Goal: Transaction & Acquisition: Purchase product/service

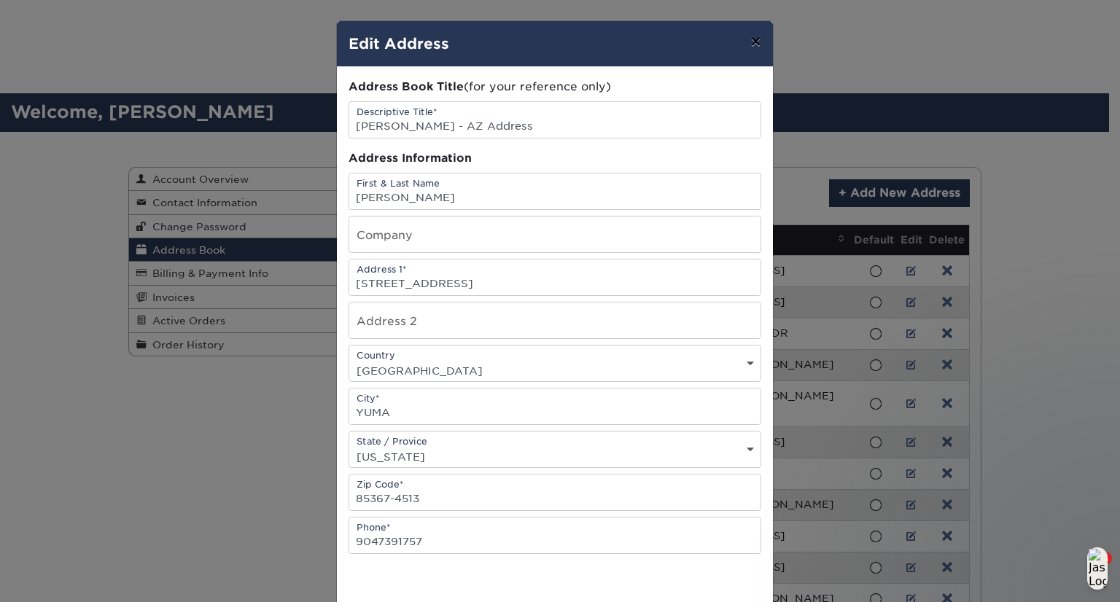
scroll to position [568, 0]
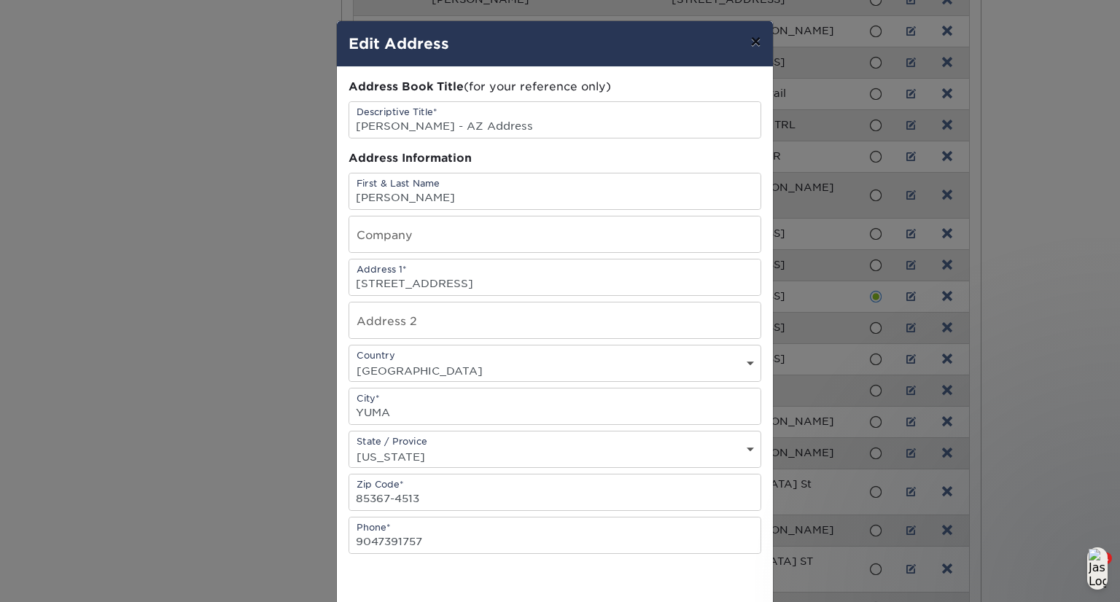
click at [750, 44] on button "×" at bounding box center [756, 41] width 34 height 41
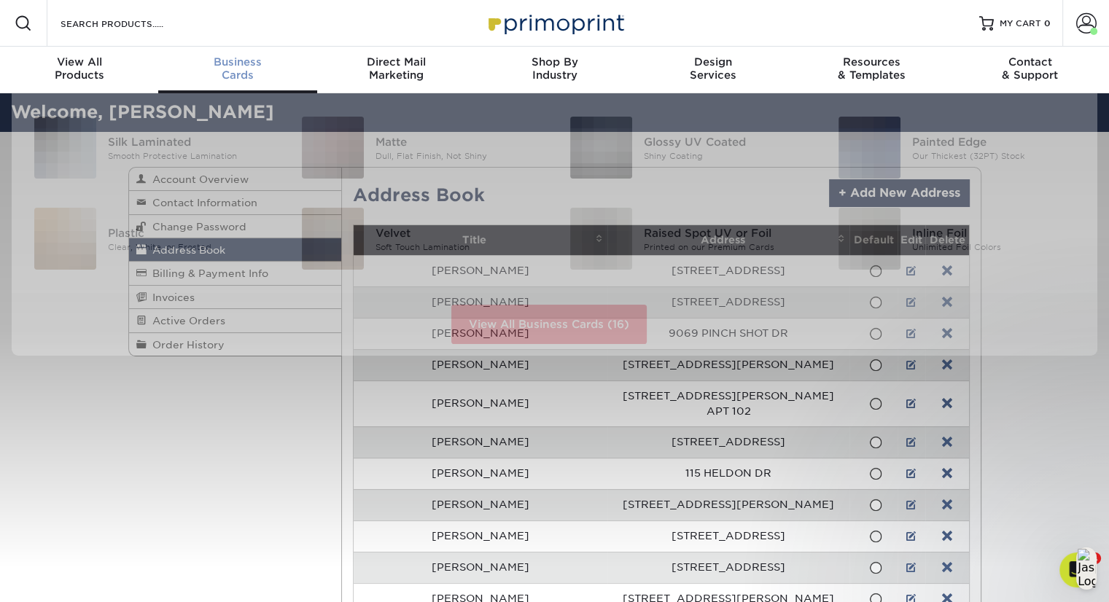
scroll to position [0, 0]
click at [263, 62] on span "Business" at bounding box center [237, 61] width 158 height 13
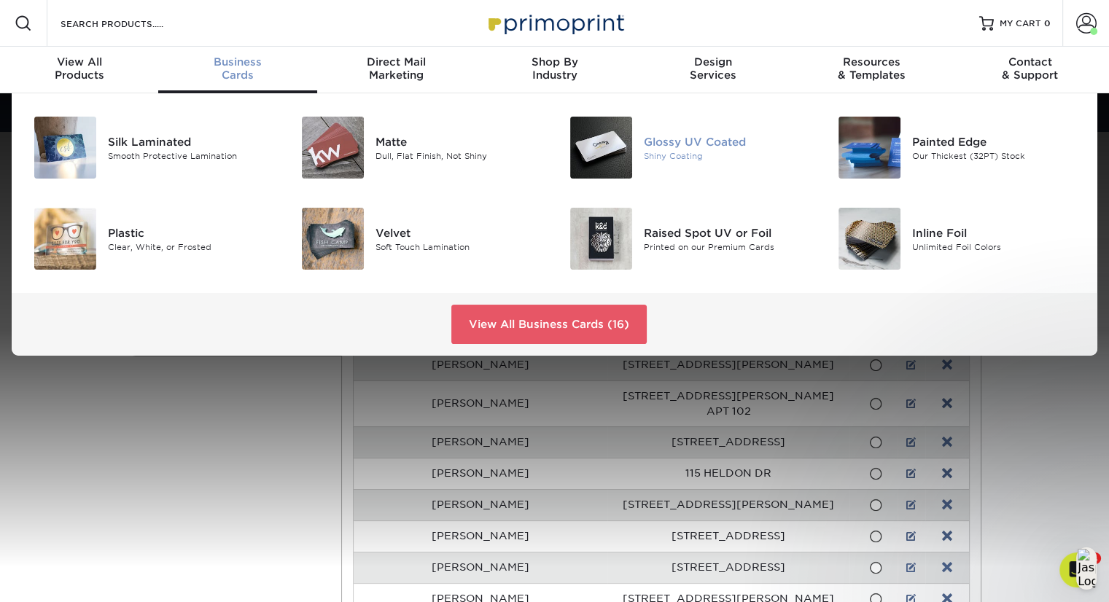
click at [700, 143] on div "Glossy UV Coated" at bounding box center [728, 141] width 168 height 16
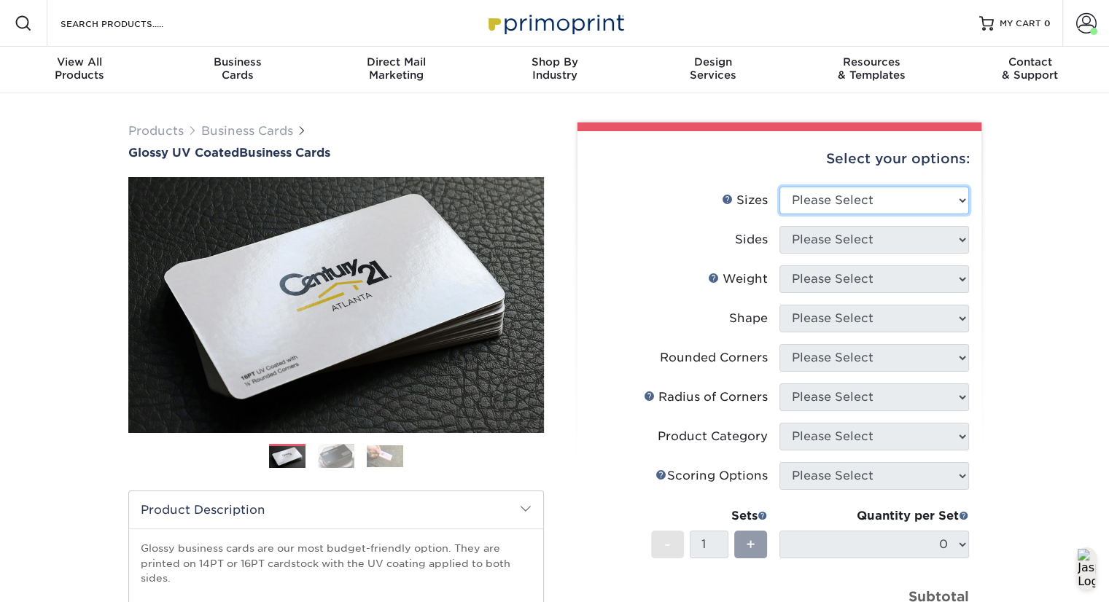
click at [877, 196] on select "Please Select 1.5" x 3.5" - Mini 1.75" x 3.5" - Mini 2" x 2" - Square 2" x 3" -…" at bounding box center [875, 201] width 190 height 28
select select "2.00x3.50"
click at [780, 187] on select "Please Select 1.5" x 3.5" - Mini 1.75" x 3.5" - Mini 2" x 2" - Square 2" x 3" -…" at bounding box center [875, 201] width 190 height 28
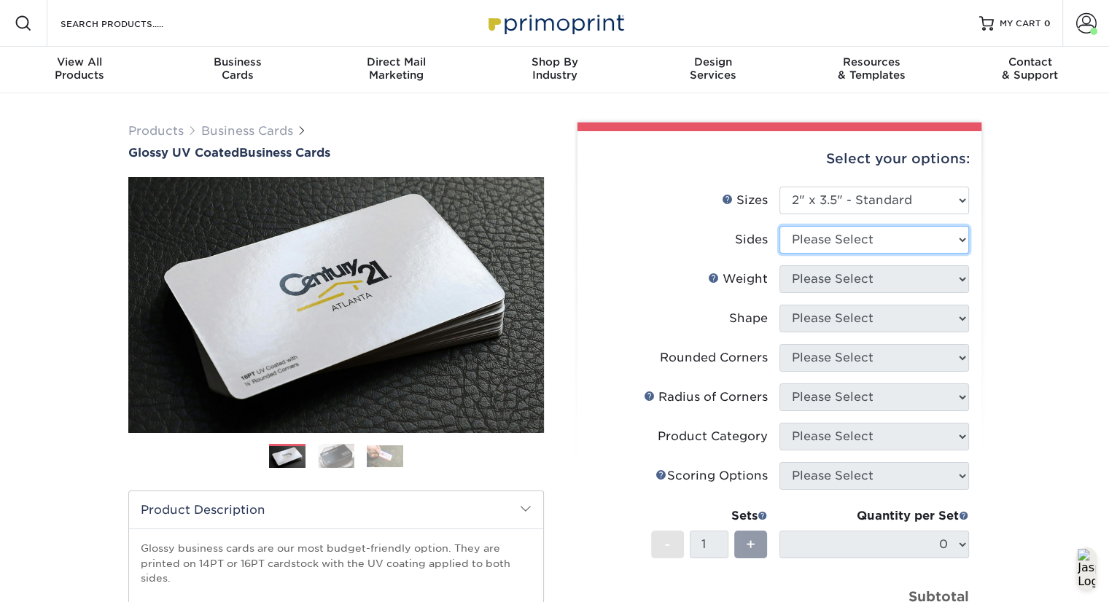
click at [867, 238] on select "Please Select Print Both Sides Print Front Only" at bounding box center [875, 240] width 190 height 28
select select "13abbda7-1d64-4f25-8bb2-c179b224825d"
click at [780, 226] on select "Please Select Print Both Sides Print Front Only" at bounding box center [875, 240] width 190 height 28
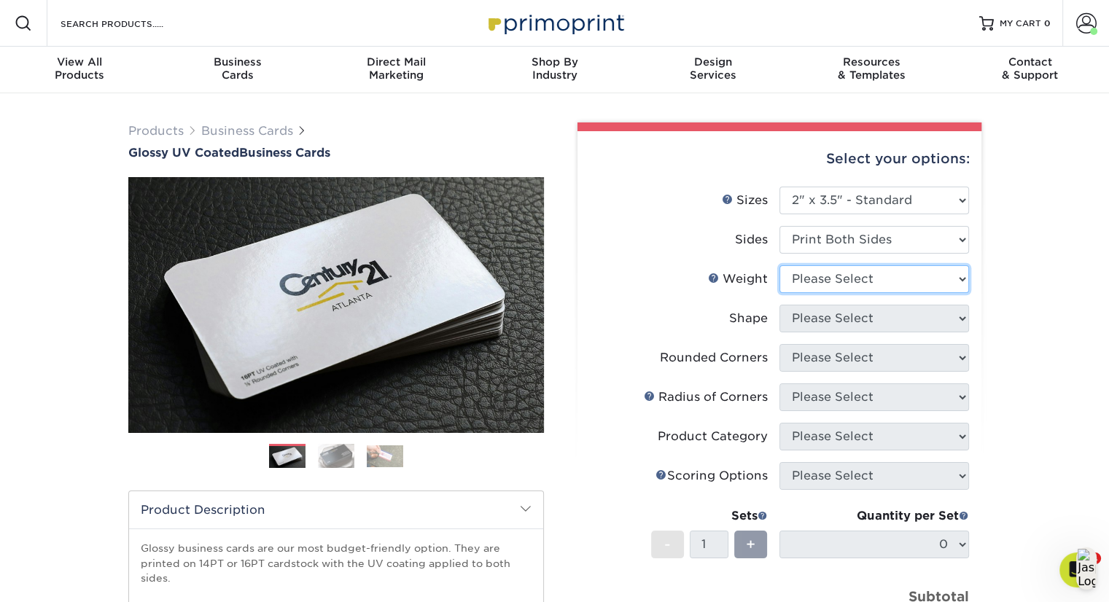
click at [866, 281] on select "Please Select 16PT 14PT" at bounding box center [875, 280] width 190 height 28
select select "16PT"
click at [780, 266] on select "Please Select 16PT 14PT" at bounding box center [875, 280] width 190 height 28
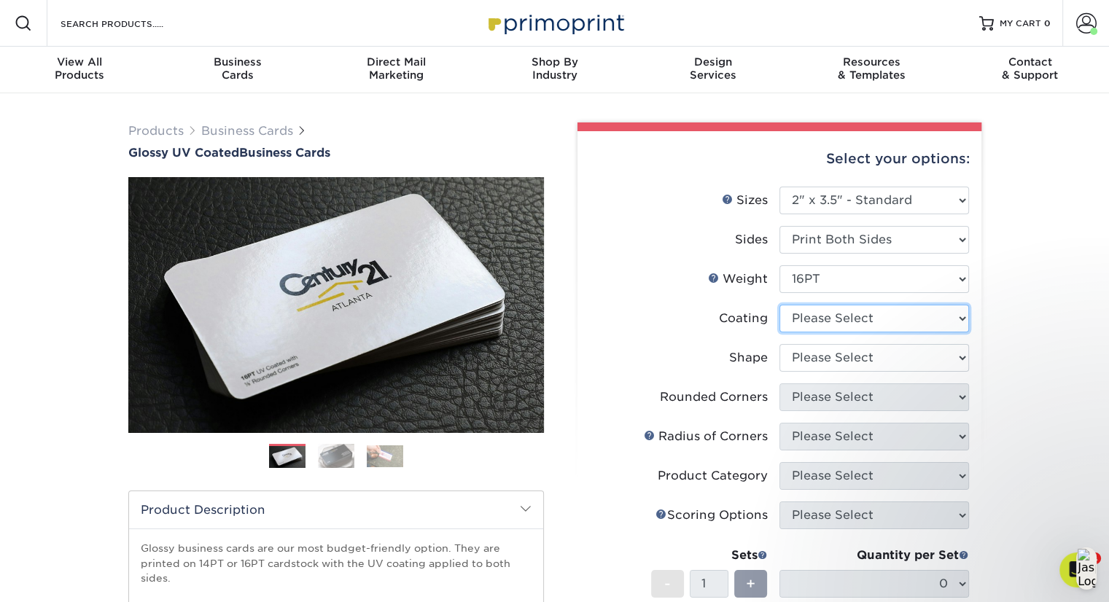
click at [867, 321] on select at bounding box center [875, 319] width 190 height 28
select select "1e8116af-acfc-44b1-83dc-8181aa338834"
click at [780, 305] on select at bounding box center [875, 319] width 190 height 28
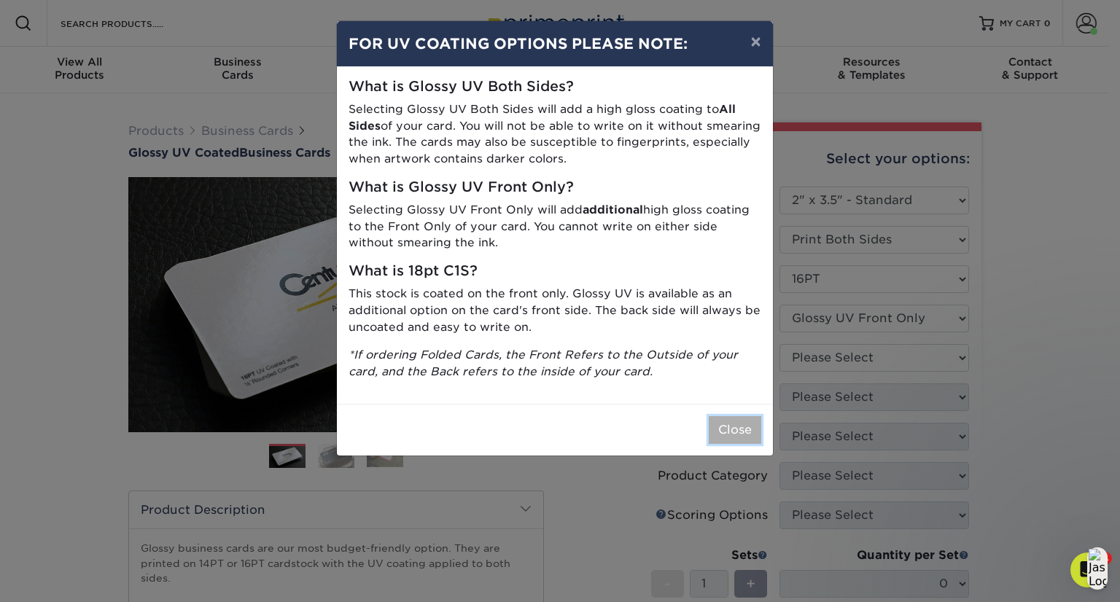
click at [725, 430] on button "Close" at bounding box center [735, 430] width 53 height 28
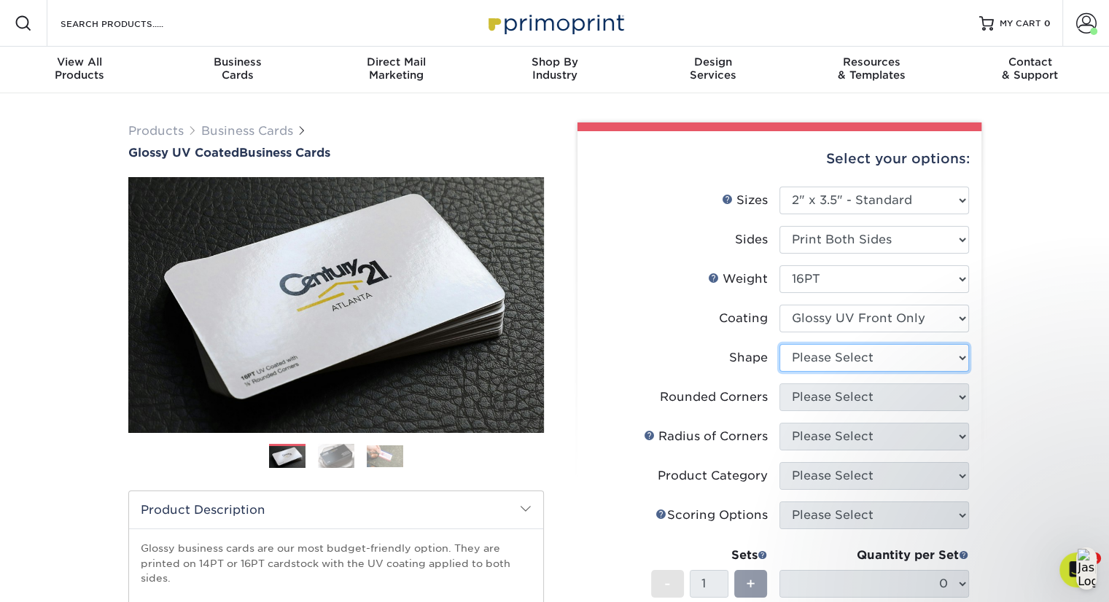
click at [867, 365] on select "Please Select Standard" at bounding box center [875, 358] width 190 height 28
select select "standard"
click at [780, 344] on select "Please Select Standard" at bounding box center [875, 358] width 190 height 28
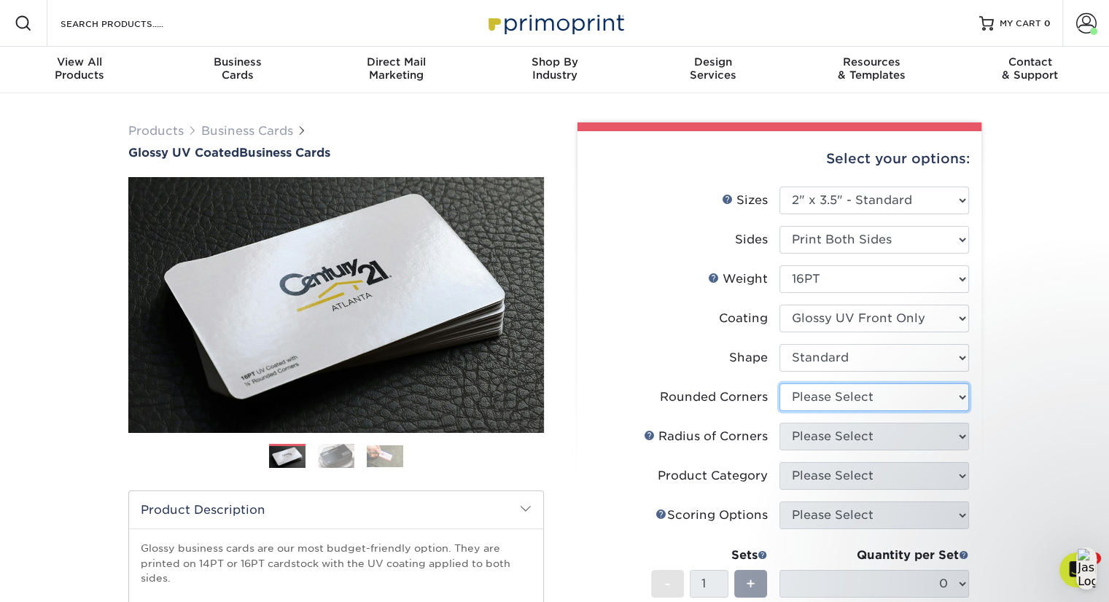
click at [861, 395] on select "Please Select Yes - Round 2 Corners Yes - Round 4 Corners No" at bounding box center [875, 398] width 190 height 28
select select "0"
click at [780, 384] on select "Please Select Yes - Round 2 Corners Yes - Round 4 Corners No" at bounding box center [875, 398] width 190 height 28
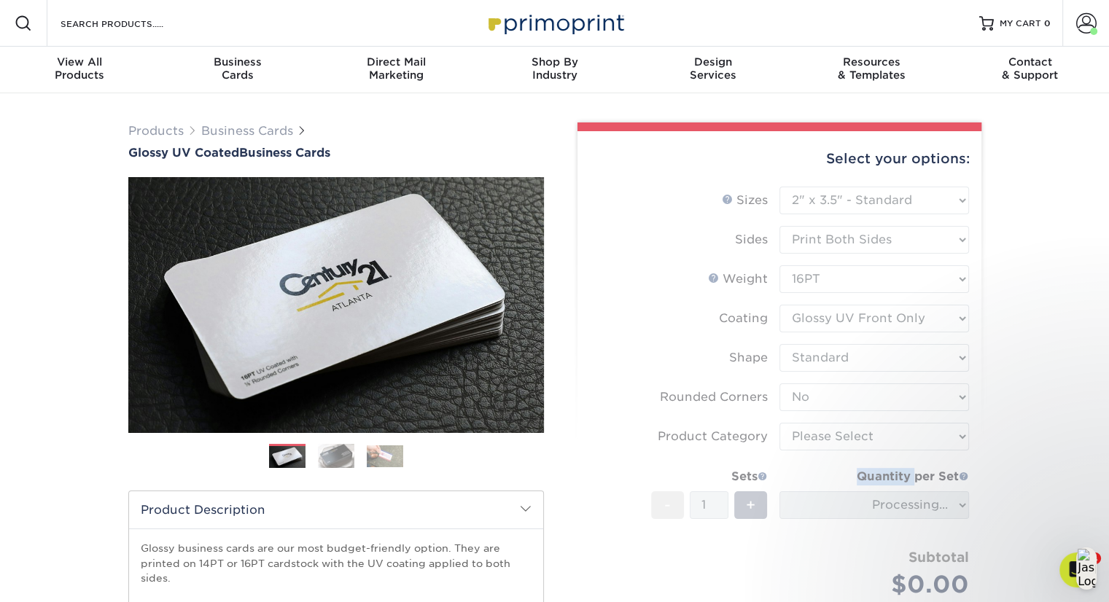
click at [855, 475] on form "Sizes Help Sizes Please Select 1.5" x 3.5" - Mini 1.75" x 3.5" - Mini 2" x 2" -…" at bounding box center [779, 410] width 381 height 446
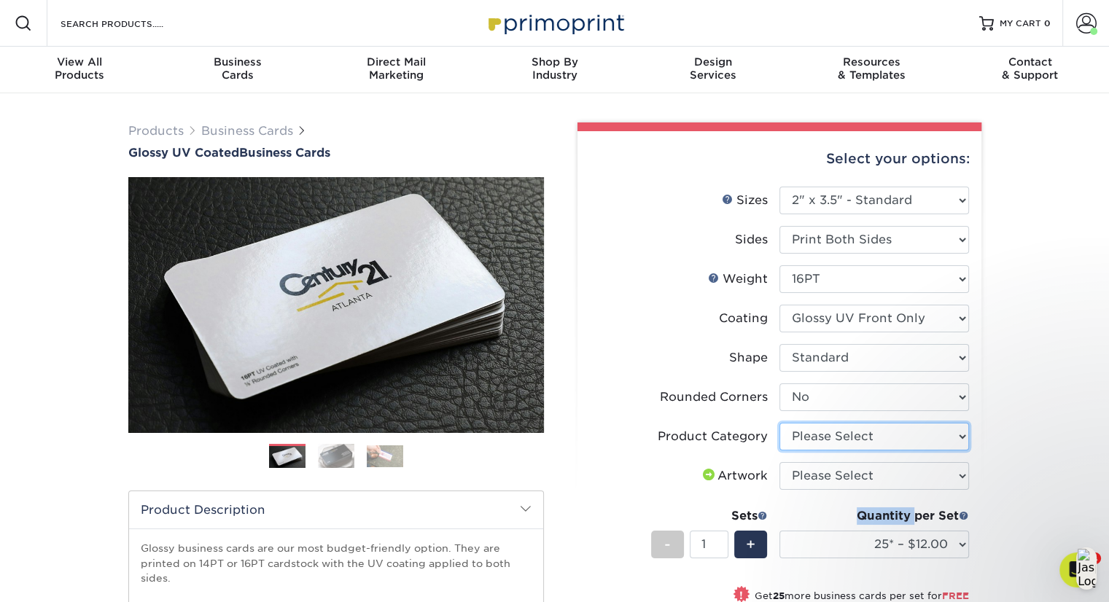
click at [867, 438] on select "Please Select Business Cards" at bounding box center [875, 437] width 190 height 28
select select "3b5148f1-0588-4f88-a218-97bcfdce65c1"
click at [780, 423] on select "Please Select Business Cards" at bounding box center [875, 437] width 190 height 28
click at [864, 478] on select "Please Select I will upload files I need a design - $100" at bounding box center [875, 476] width 190 height 28
select select "upload"
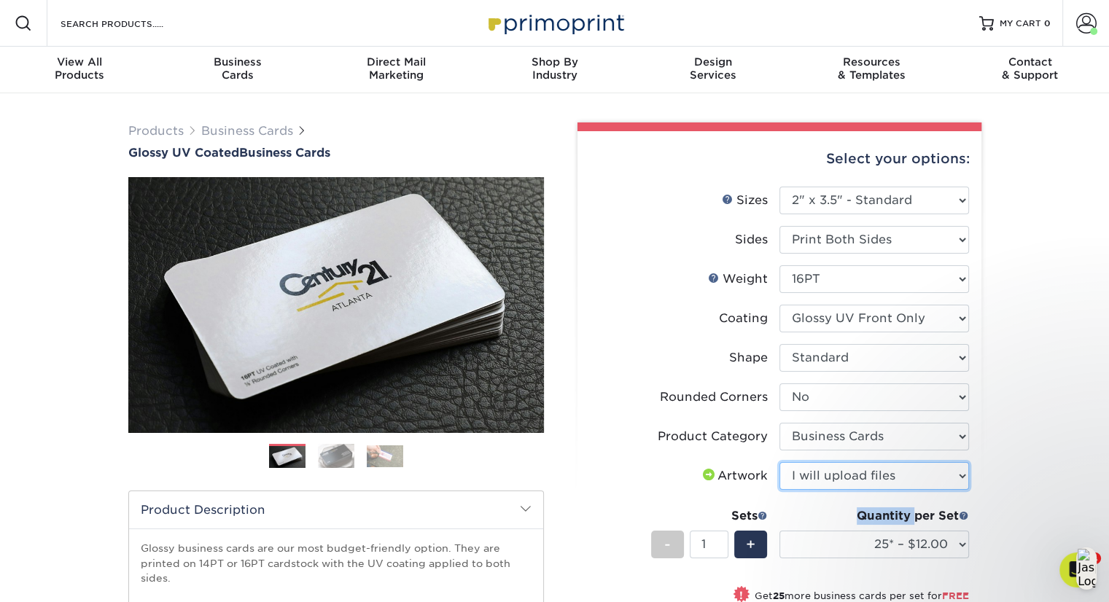
click at [780, 462] on select "Please Select I will upload files I need a design - $100" at bounding box center [875, 476] width 190 height 28
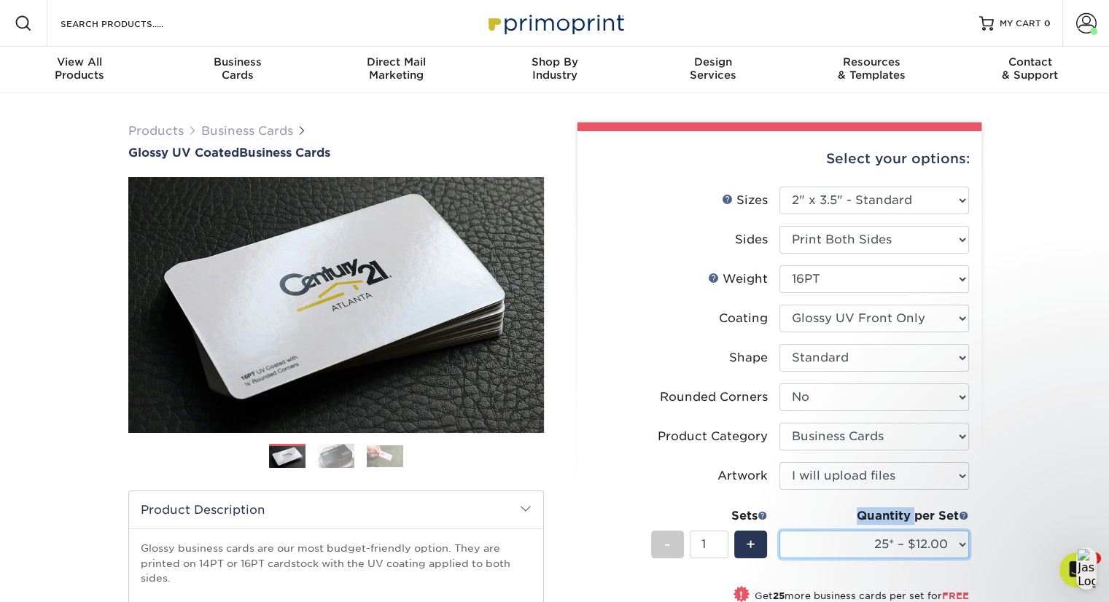
click at [892, 546] on select "25* – $12.00 50* – $12.00 100* – $12.00 250* – $21.00 500 – $42.00 1000 – $53.0…" at bounding box center [875, 545] width 190 height 28
select select "100* – $12.00"
click at [780, 531] on select "25* – $12.00 50* – $12.00 100* – $12.00 250* – $21.00 500 – $42.00 1000 – $53.0…" at bounding box center [875, 545] width 190 height 28
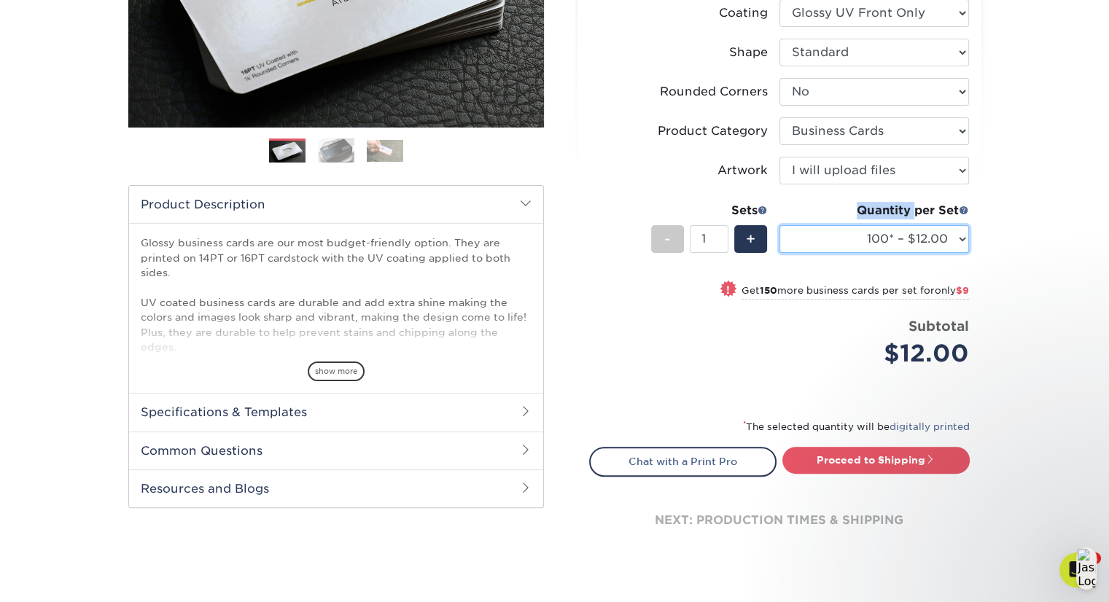
scroll to position [311, 0]
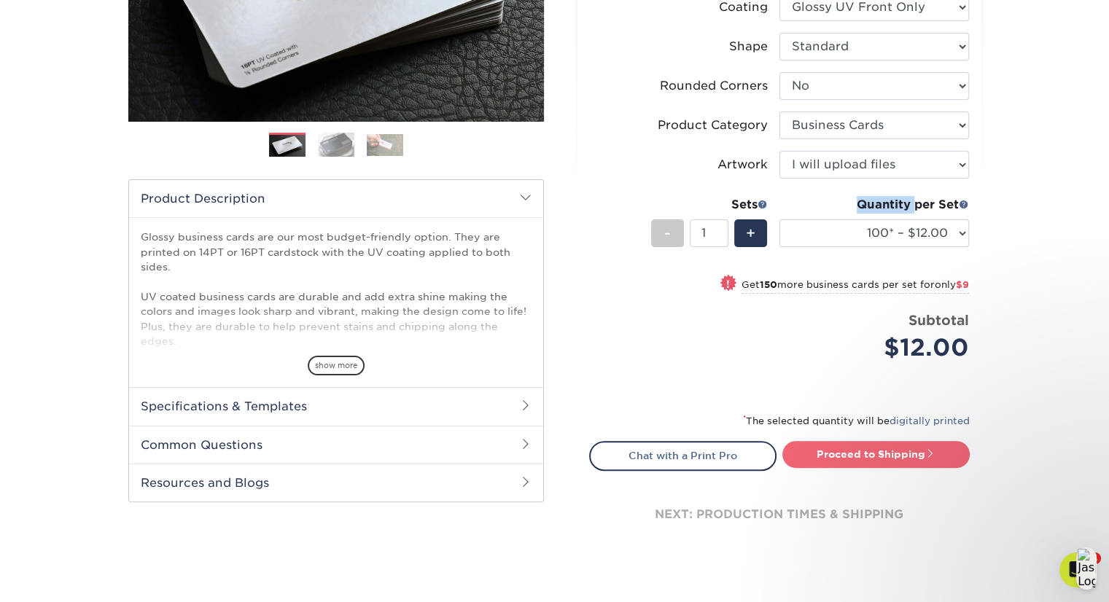
click at [860, 451] on link "Proceed to Shipping" at bounding box center [876, 454] width 187 height 26
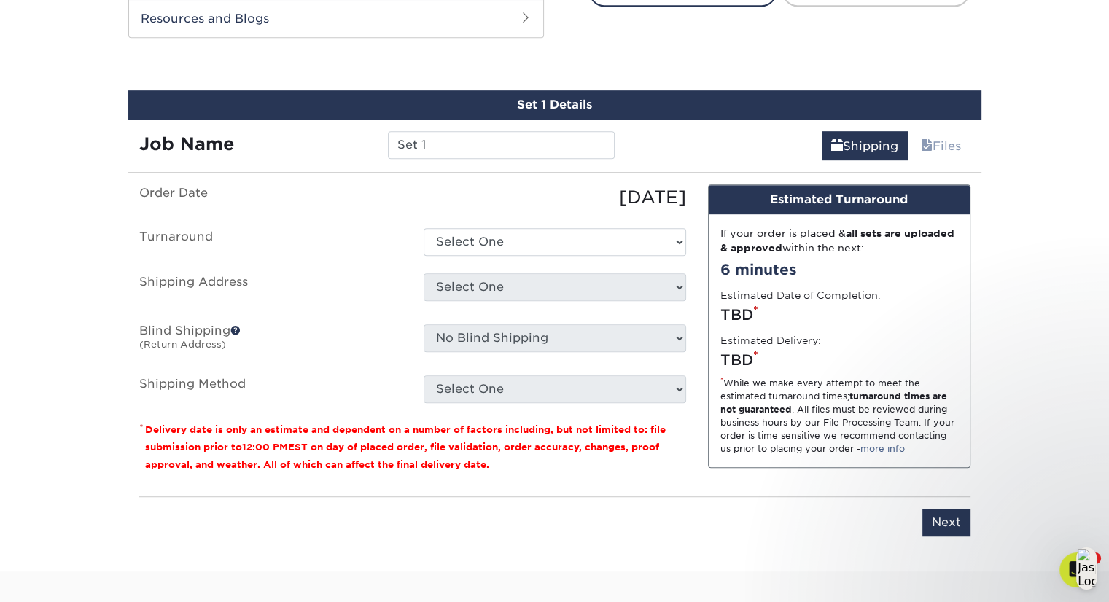
scroll to position [791, 0]
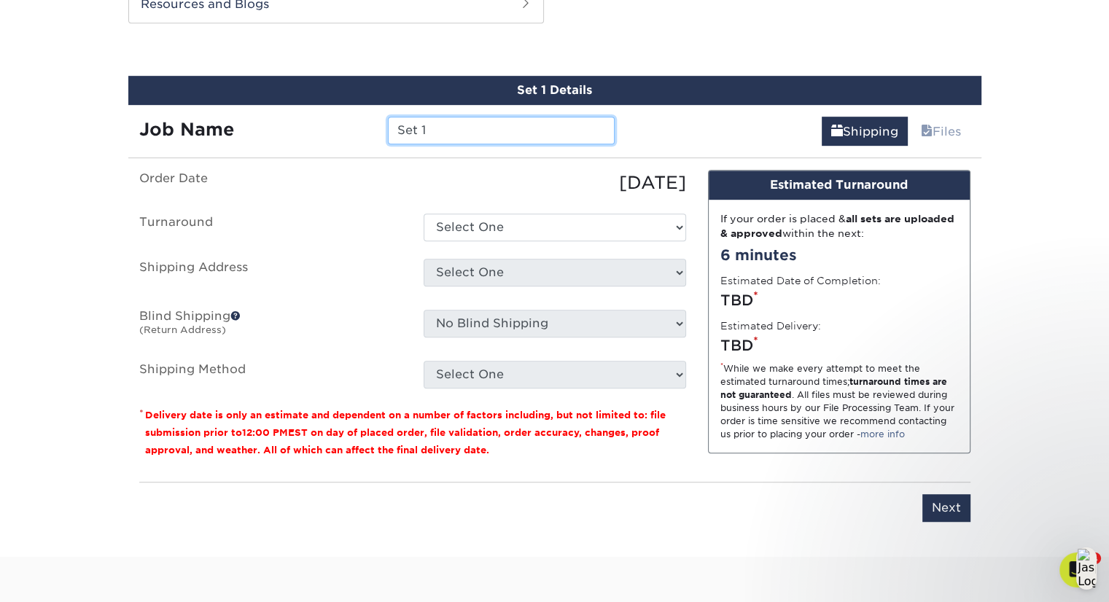
drag, startPoint x: 422, startPoint y: 131, endPoint x: 378, endPoint y: 130, distance: 43.8
click at [378, 130] on div "Set 1" at bounding box center [501, 131] width 249 height 28
type input "[PERSON_NAME]"
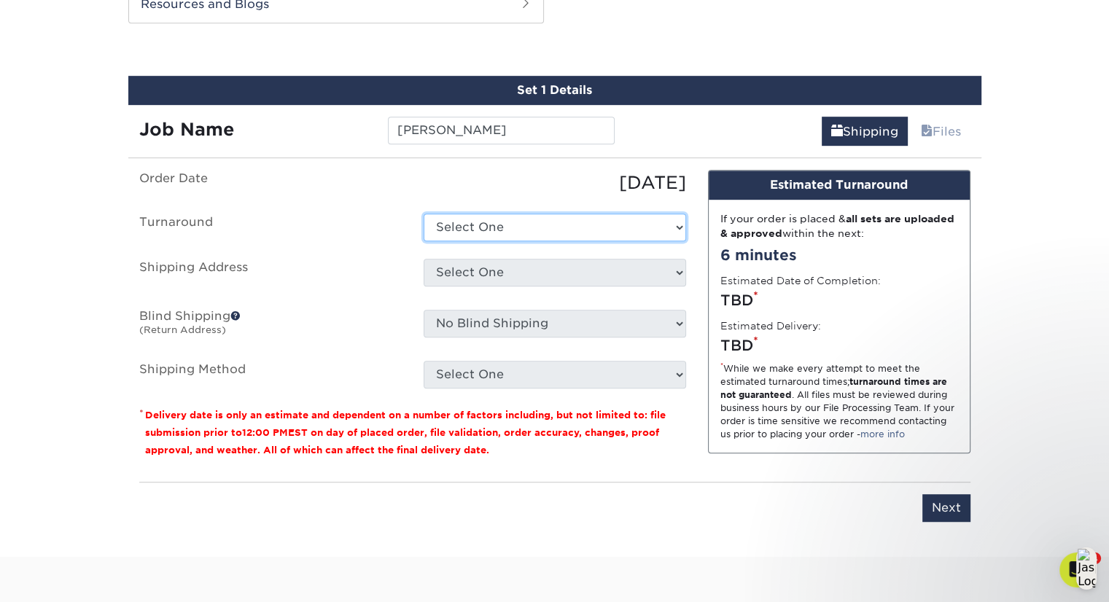
click at [579, 220] on select "Select One 2-4 Business Days 2 Day Next Business Day" at bounding box center [555, 228] width 263 height 28
select select "be9569f8-d32a-4478-88e3-2e190ff951ad"
click at [424, 214] on select "Select One 2-4 Business Days 2 Day Next Business Day" at bounding box center [555, 228] width 263 height 28
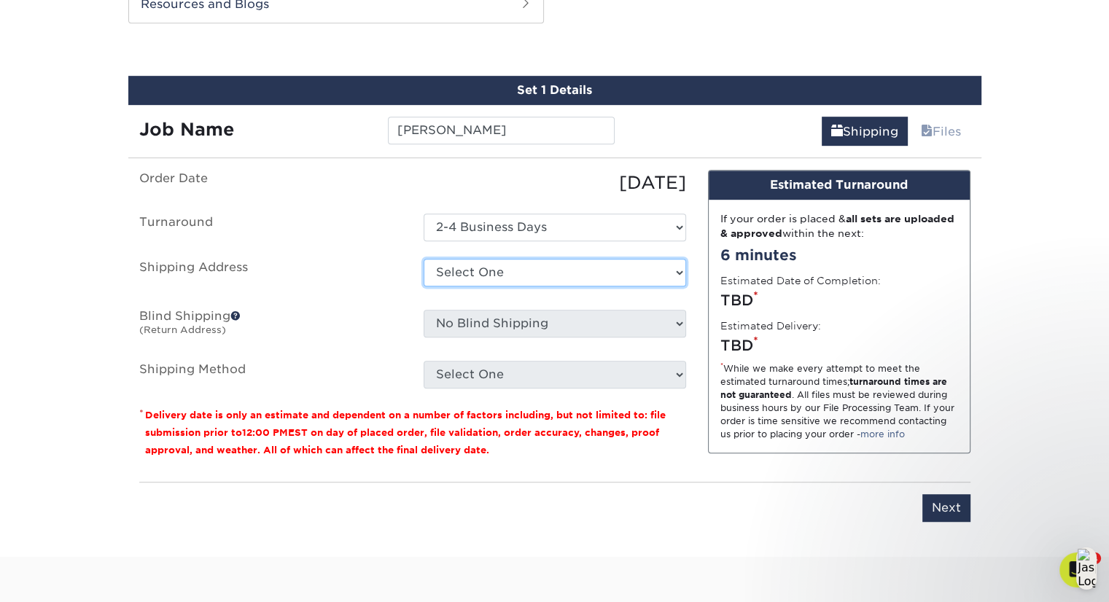
click at [578, 268] on select "Select One Aaron Kirow Aaron Miller Adrienne Bateman Allie Cormier Amy Malamut …" at bounding box center [555, 273] width 263 height 28
select select "newaddress"
click at [424, 259] on select "Select One Aaron Kirow Aaron Miller Adrienne Bateman Allie Cormier Amy Malamut …" at bounding box center [555, 273] width 263 height 28
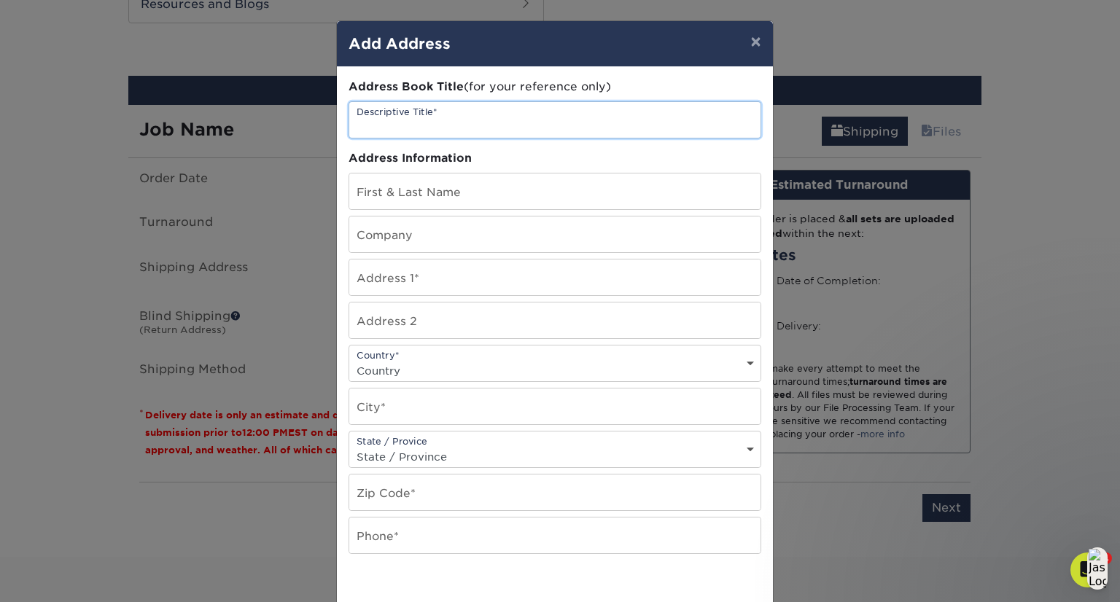
click at [467, 116] on input "text" at bounding box center [554, 120] width 411 height 36
type input "[PERSON_NAME]"
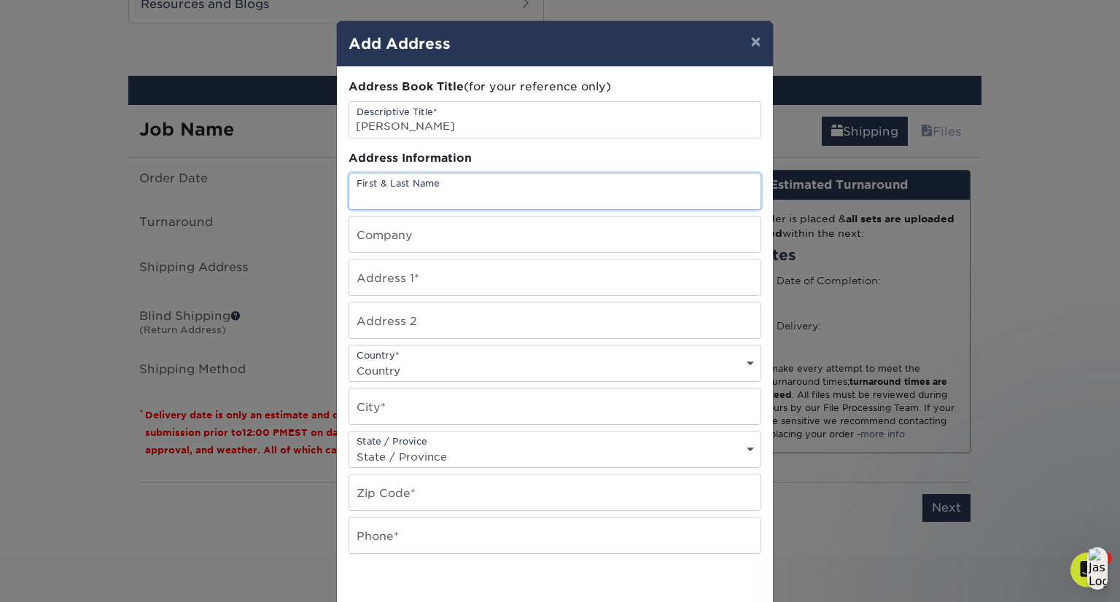
click at [477, 201] on input "text" at bounding box center [554, 192] width 411 height 36
type input "[PERSON_NAME]"
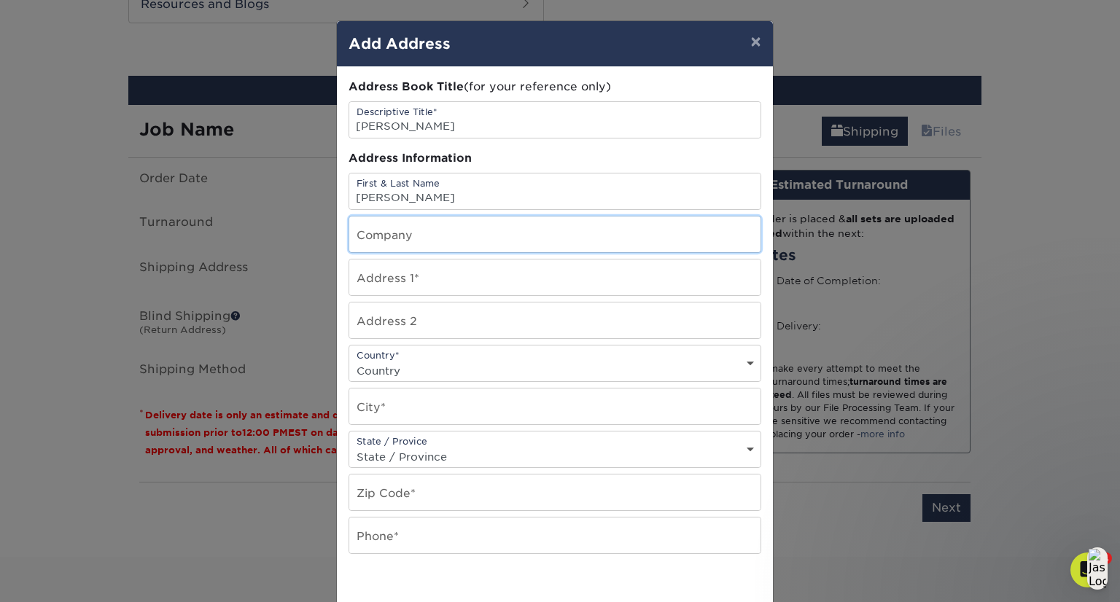
click at [477, 227] on input "text" at bounding box center [554, 235] width 411 height 36
type input "HMA Mortgage"
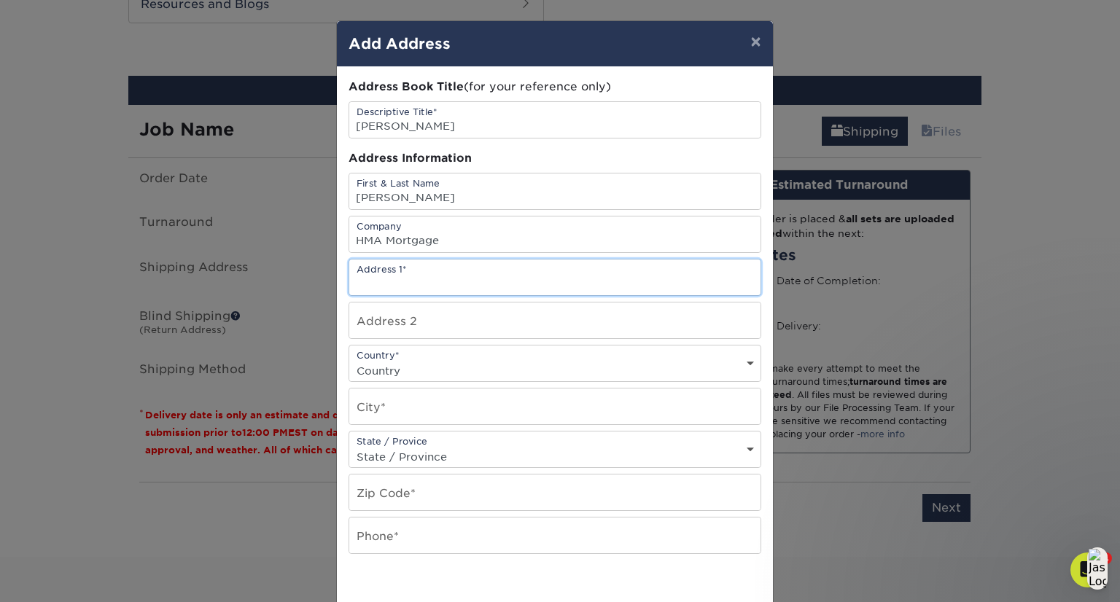
click at [391, 286] on input "text" at bounding box center [554, 278] width 411 height 36
type input "2835 NW 41st St"
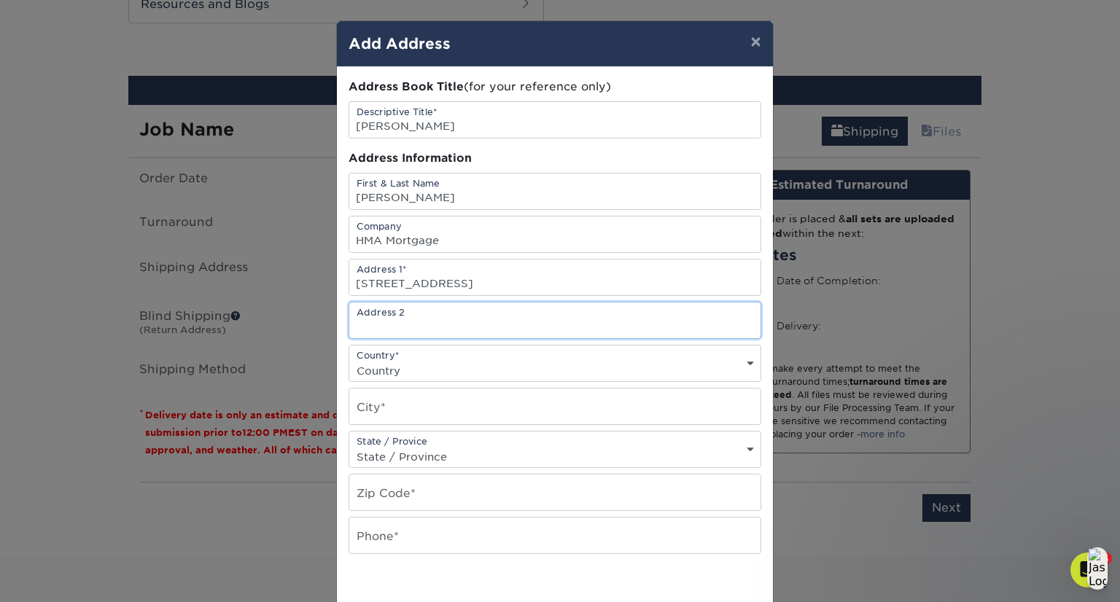
click at [452, 322] on input "text" at bounding box center [554, 321] width 411 height 36
type input "Suite 210"
click at [410, 369] on select "Country United States Canada ----------------------------- Afghanistan Albania …" at bounding box center [554, 370] width 411 height 21
select select "US"
click at [349, 360] on select "Country United States Canada ----------------------------- Afghanistan Albania …" at bounding box center [554, 370] width 411 height 21
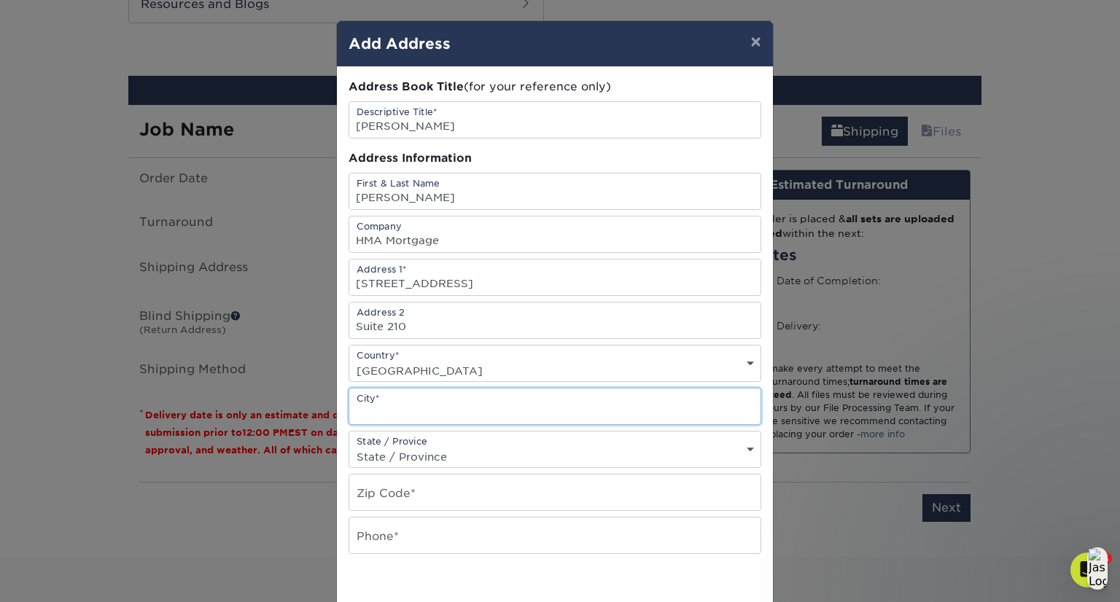
click at [433, 412] on input "text" at bounding box center [554, 407] width 411 height 36
type input "Newberry"
click at [387, 452] on select "State / Province Alabama Alaska Arizona Arkansas California Colorado Connecticu…" at bounding box center [554, 456] width 411 height 21
select select "FL"
click at [349, 446] on select "State / Province Alabama Alaska Arizona Arkansas California Colorado Connecticu…" at bounding box center [554, 456] width 411 height 21
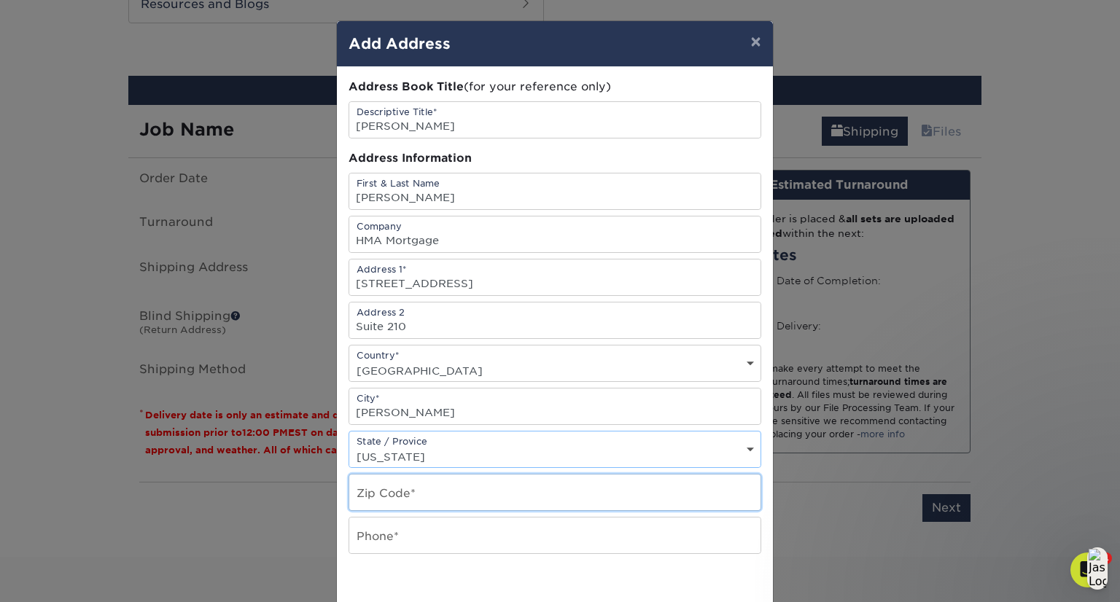
click at [448, 494] on input "text" at bounding box center [554, 493] width 411 height 36
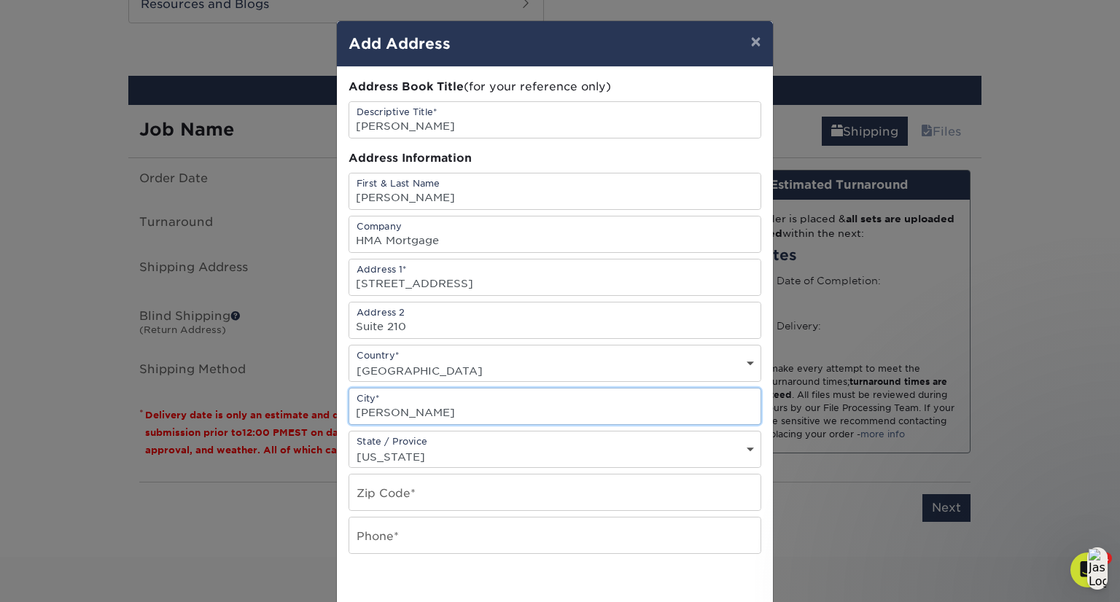
drag, startPoint x: 403, startPoint y: 409, endPoint x: 327, endPoint y: 401, distance: 76.3
click at [327, 401] on div "× Add Address Address Book Title (for your reference only) Descriptive Title* J…" at bounding box center [560, 301] width 1120 height 602
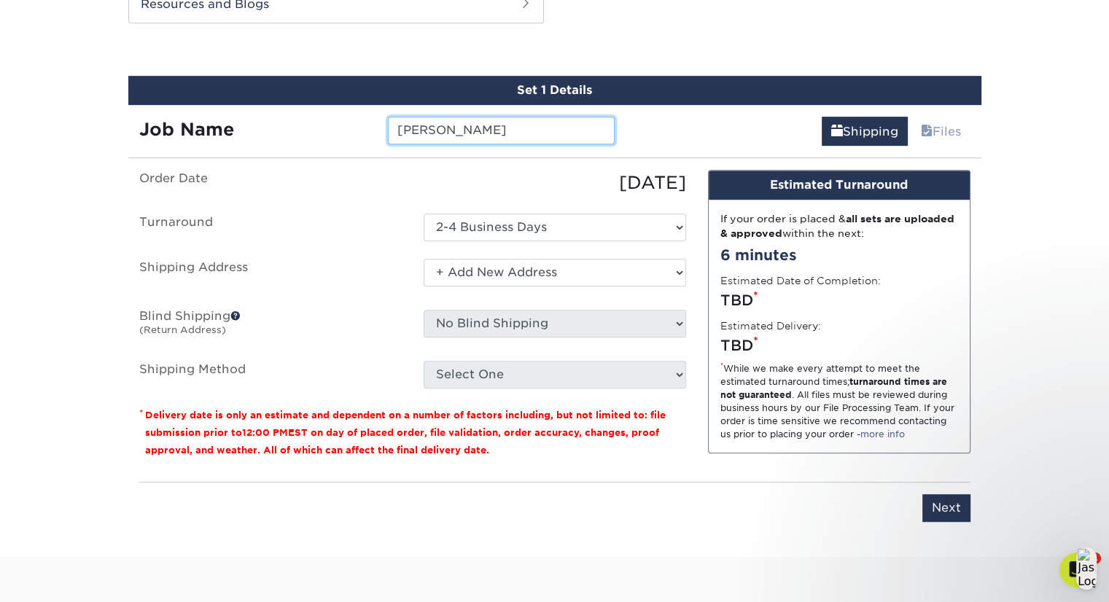
click at [586, 130] on input "[PERSON_NAME]" at bounding box center [501, 131] width 227 height 28
click at [596, 131] on input "[PERSON_NAME]" at bounding box center [501, 131] width 227 height 28
click at [479, 135] on input "[PERSON_NAME]" at bounding box center [501, 131] width 227 height 28
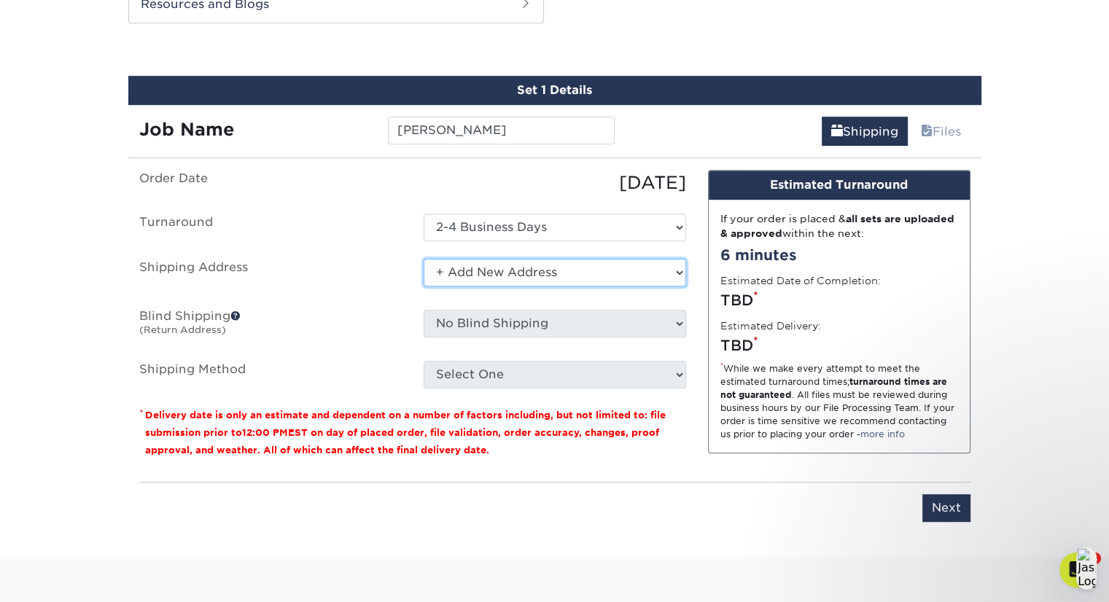
click at [675, 263] on select "Select One Aaron Kirow Aaron Miller Adrienne Bateman Allie Cormier Amy Malamut …" at bounding box center [555, 273] width 263 height 28
click at [424, 259] on select "Select One Aaron Kirow Aaron Miller Adrienne Bateman Allie Cormier Amy Malamut …" at bounding box center [555, 273] width 263 height 28
click at [478, 273] on select "Select One Aaron Kirow Aaron Miller Adrienne Bateman Allie Cormier Amy Malamut …" at bounding box center [555, 273] width 263 height 28
click at [424, 259] on select "Select One Aaron Kirow Aaron Miller Adrienne Bateman Allie Cormier Amy Malamut …" at bounding box center [555, 273] width 263 height 28
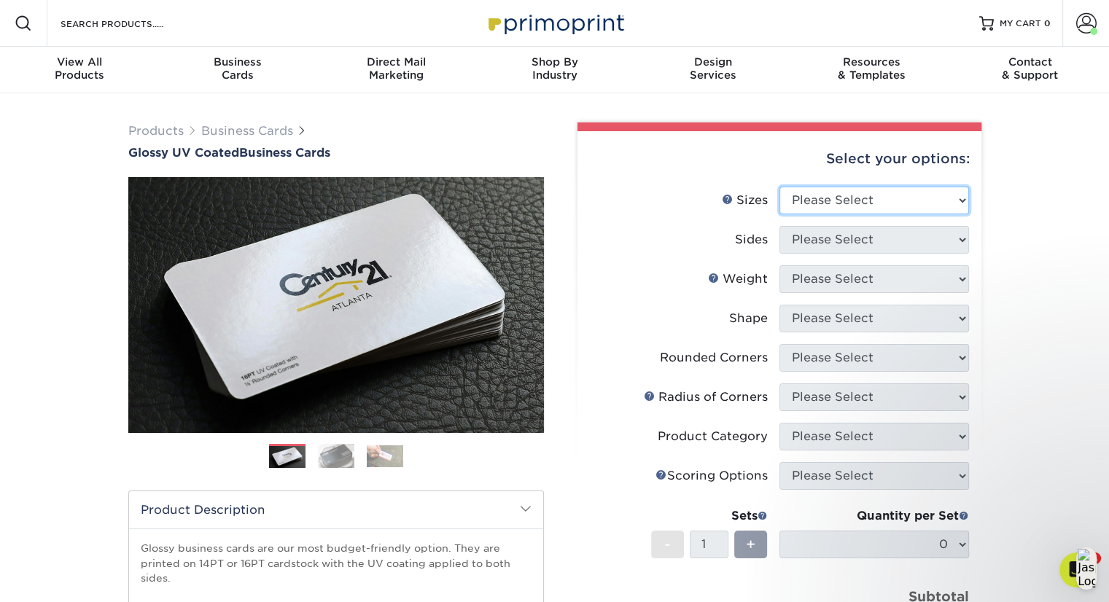
click at [960, 193] on select "Please Select 1.5" x 3.5" - Mini 1.75" x 3.5" - Mini 2" x 2" - Square 2" x 3" -…" at bounding box center [875, 201] width 190 height 28
select select "2.00x3.50"
click at [780, 187] on select "Please Select 1.5" x 3.5" - Mini 1.75" x 3.5" - Mini 2" x 2" - Square 2" x 3" -…" at bounding box center [875, 201] width 190 height 28
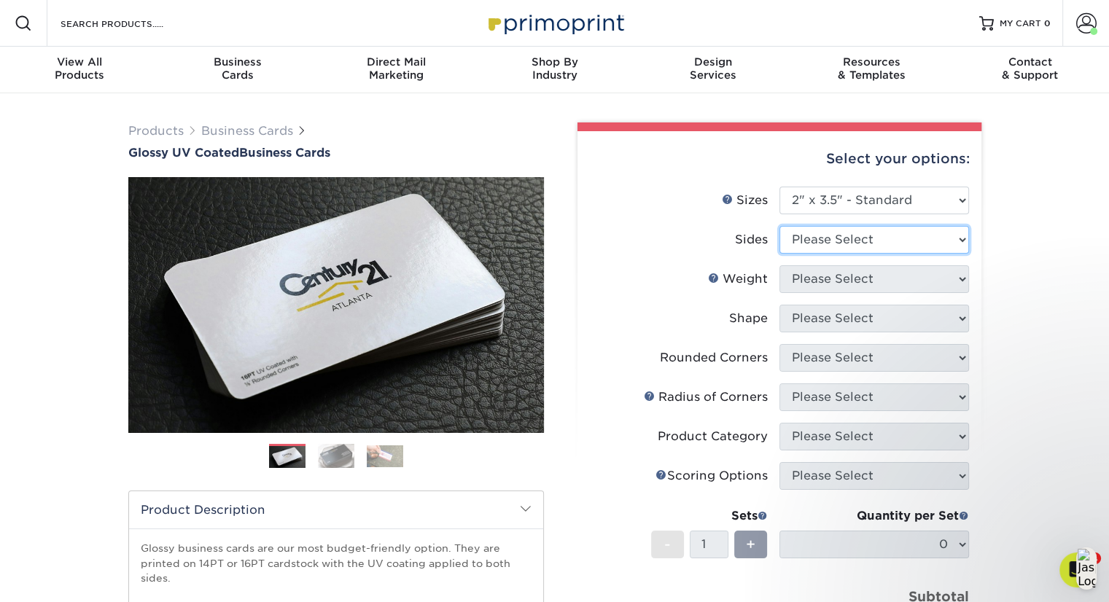
click at [891, 241] on select "Please Select Print Both Sides Print Front Only" at bounding box center [875, 240] width 190 height 28
select select "13abbda7-1d64-4f25-8bb2-c179b224825d"
click at [780, 226] on select "Please Select Print Both Sides Print Front Only" at bounding box center [875, 240] width 190 height 28
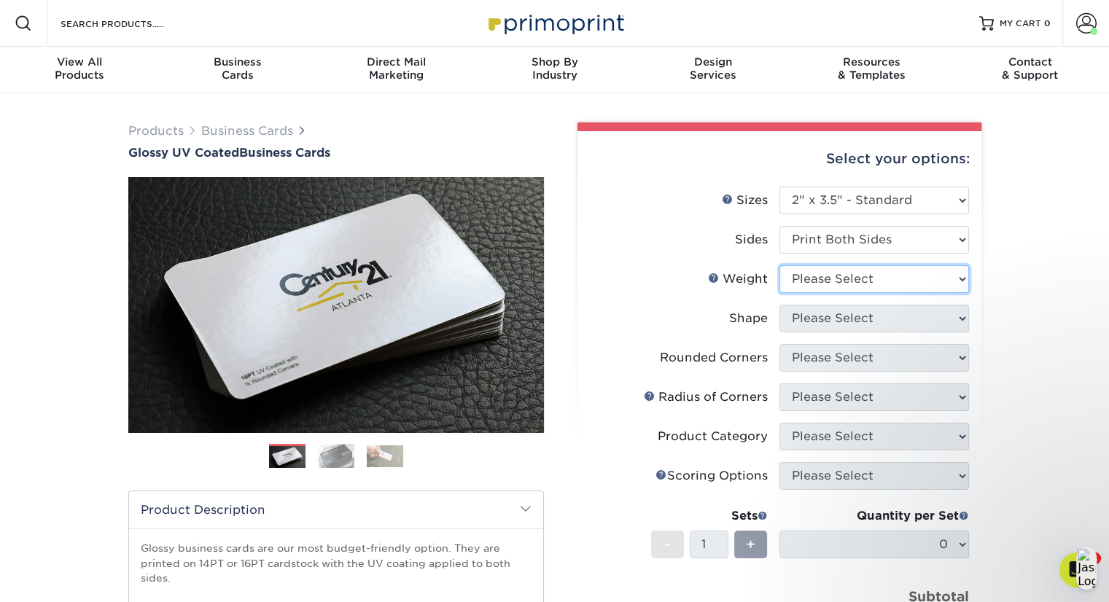
click at [891, 281] on select "Please Select 16PT 14PT" at bounding box center [875, 280] width 190 height 28
select select "16PT"
click at [780, 266] on select "Please Select 16PT 14PT" at bounding box center [875, 280] width 190 height 28
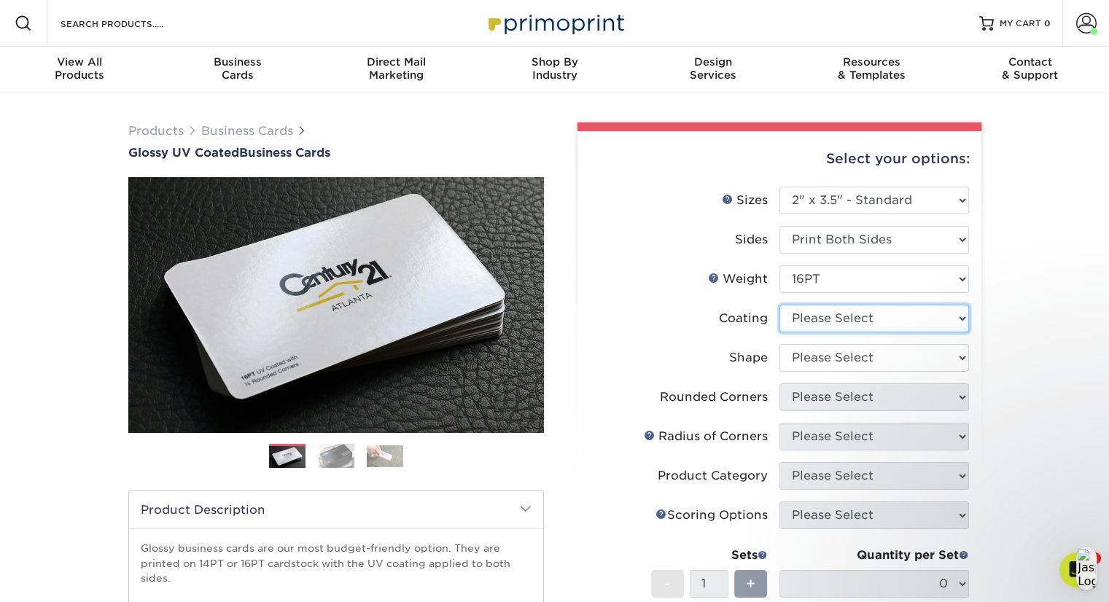
click at [887, 322] on select at bounding box center [875, 319] width 190 height 28
select select "1e8116af-acfc-44b1-83dc-8181aa338834"
click at [780, 305] on select at bounding box center [875, 319] width 190 height 28
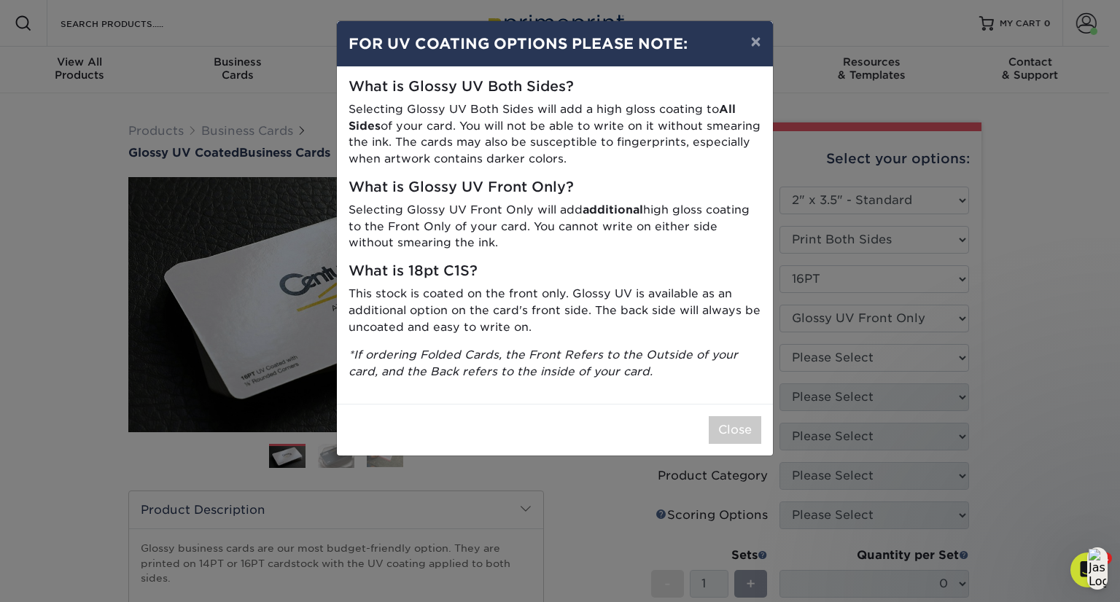
click at [892, 361] on div "× FOR UV COATING OPTIONS PLEASE NOTE: What is Glossy UV Both Sides? Selecting G…" at bounding box center [560, 301] width 1120 height 602
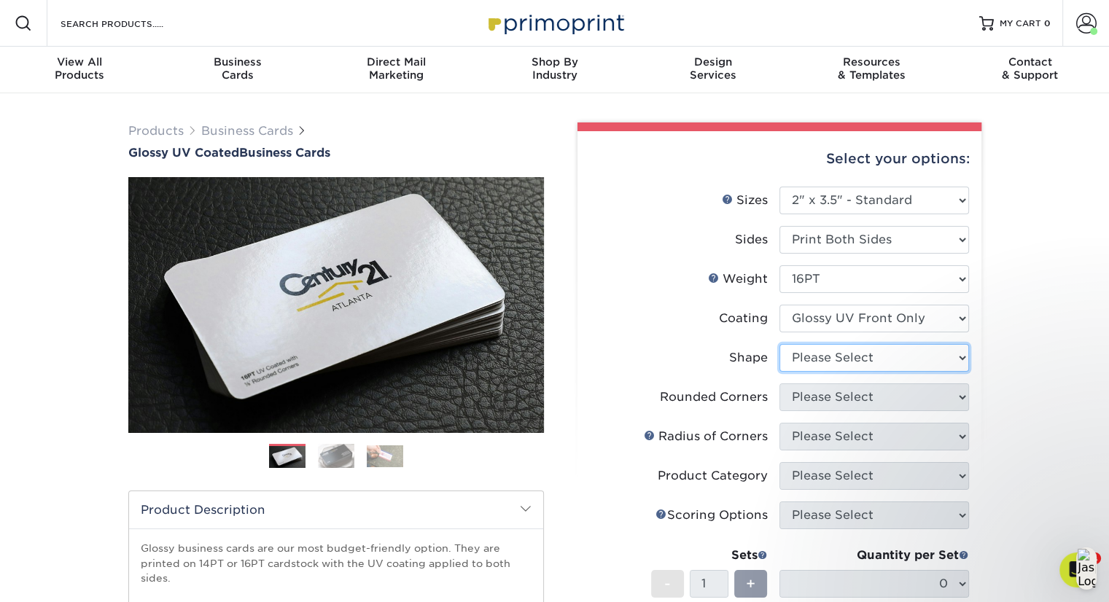
click at [892, 361] on select "Please Select Standard" at bounding box center [875, 358] width 190 height 28
select select "standard"
click at [780, 344] on select "Please Select Standard" at bounding box center [875, 358] width 190 height 28
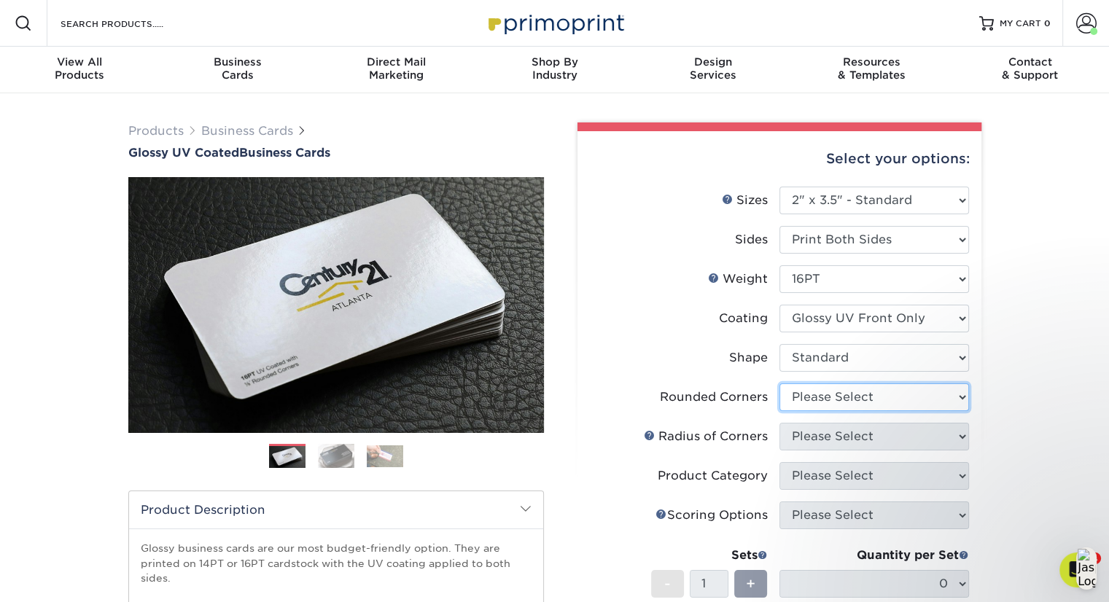
click at [890, 405] on select "Please Select Yes - Round 2 Corners Yes - Round 4 Corners No" at bounding box center [875, 398] width 190 height 28
select select "0"
click at [780, 384] on select "Please Select Yes - Round 2 Corners Yes - Round 4 Corners No" at bounding box center [875, 398] width 190 height 28
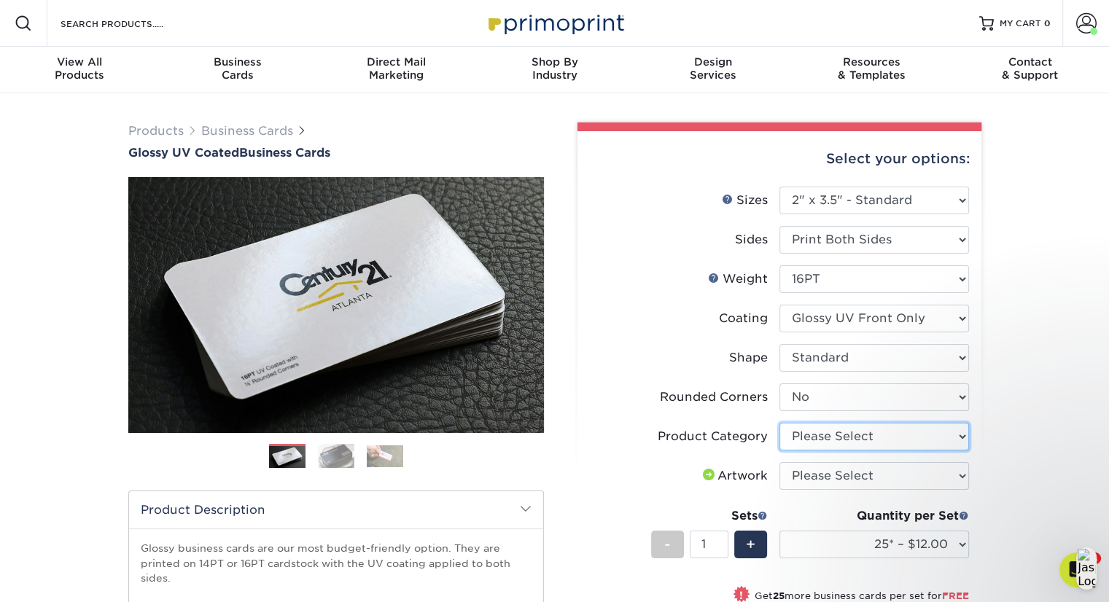
click at [877, 428] on select "Please Select Business Cards" at bounding box center [875, 437] width 190 height 28
select select "3b5148f1-0588-4f88-a218-97bcfdce65c1"
click at [780, 423] on select "Please Select Business Cards" at bounding box center [875, 437] width 190 height 28
click at [898, 476] on select "Please Select I will upload files I need a design - $100" at bounding box center [875, 476] width 190 height 28
select select "upload"
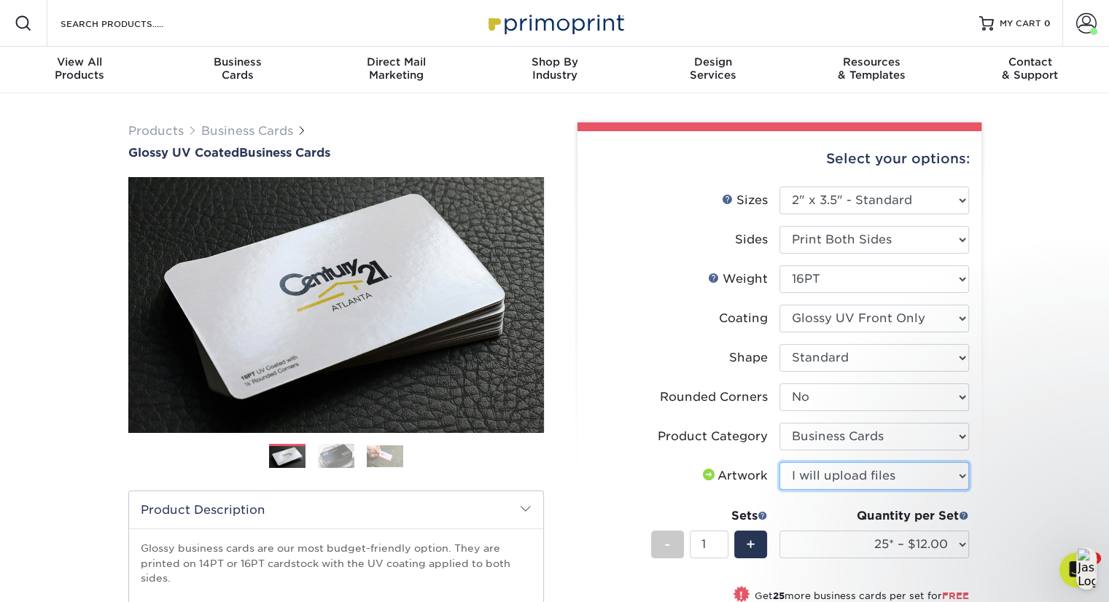
click at [780, 462] on select "Please Select I will upload files I need a design - $100" at bounding box center [875, 476] width 190 height 28
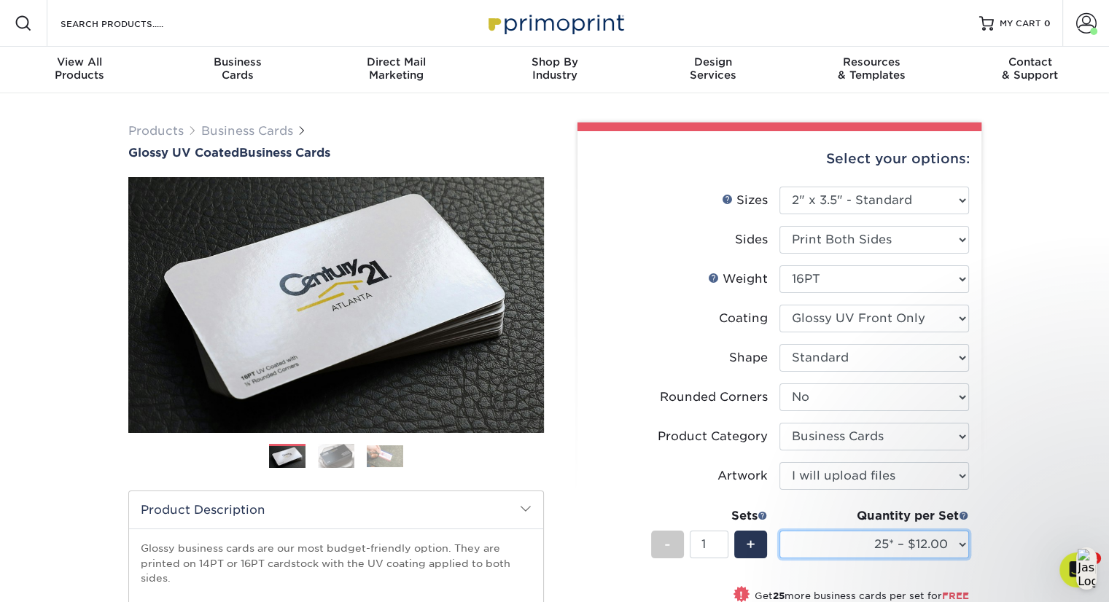
click at [893, 547] on select "25* – $12.00 50* – $12.00 100* – $12.00 250* – $21.00 500 – $42.00 1000 – $53.0…" at bounding box center [875, 545] width 190 height 28
select select "100* – $12.00"
click at [780, 531] on select "25* – $12.00 50* – $12.00 100* – $12.00 250* – $21.00 500 – $42.00 1000 – $53.0…" at bounding box center [875, 545] width 190 height 28
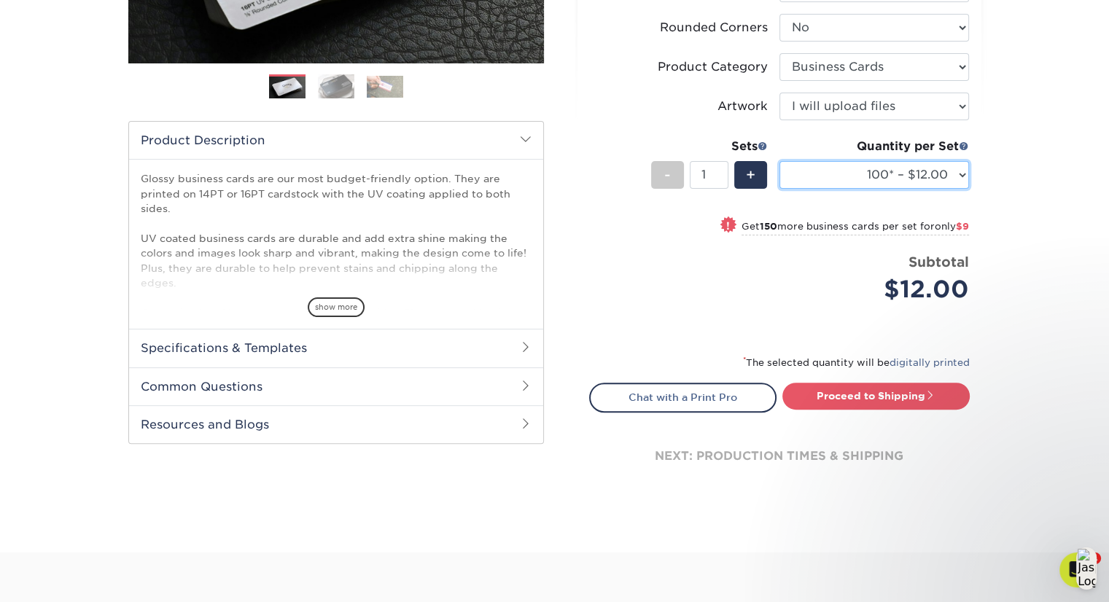
scroll to position [400, 0]
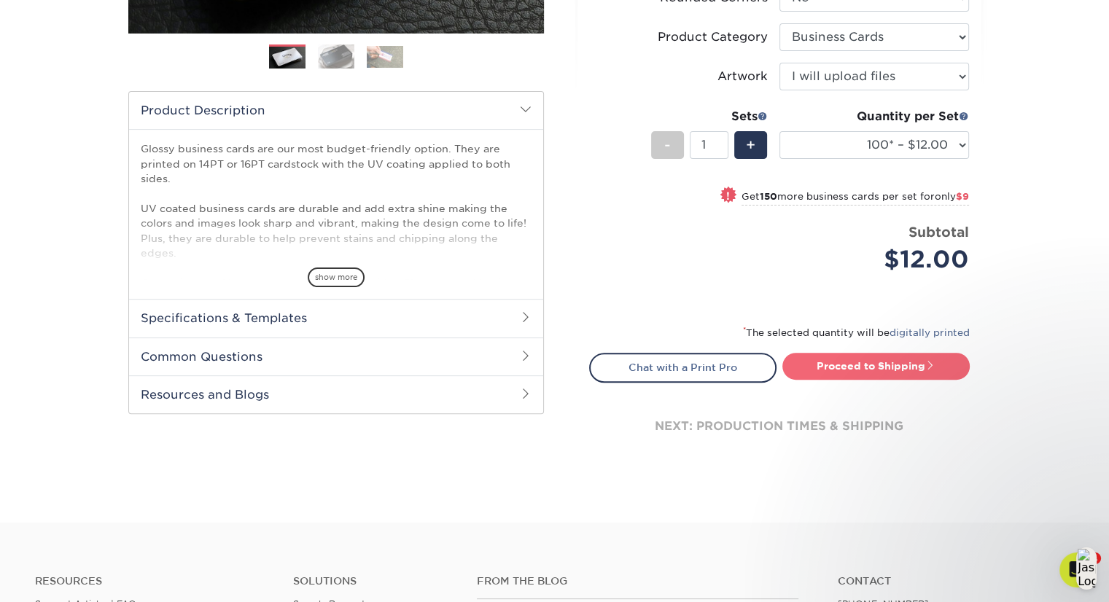
click at [834, 364] on link "Proceed to Shipping" at bounding box center [876, 366] width 187 height 26
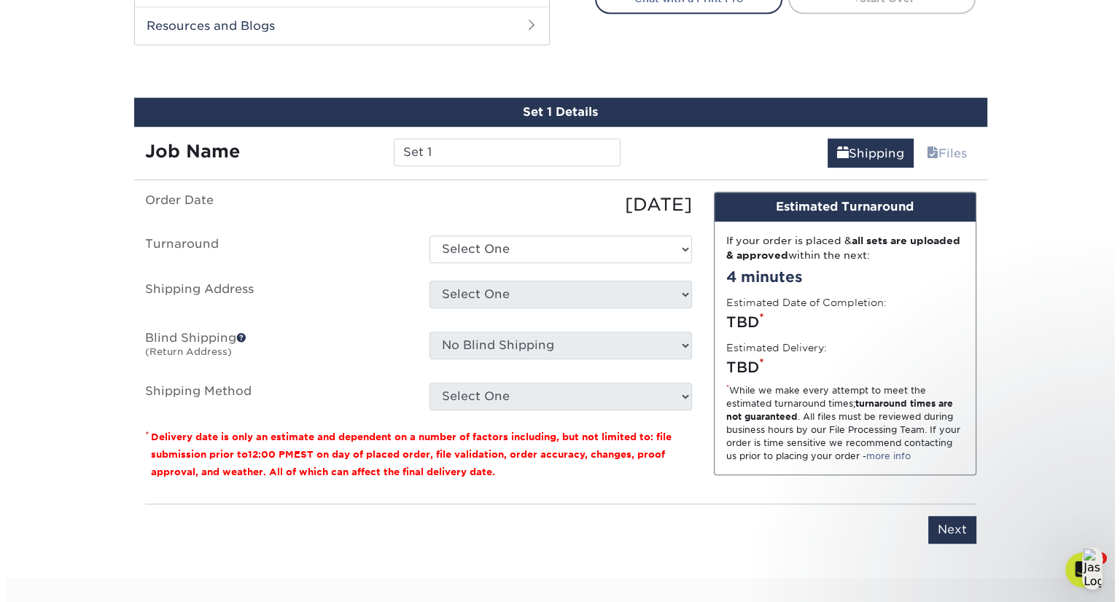
scroll to position [791, 0]
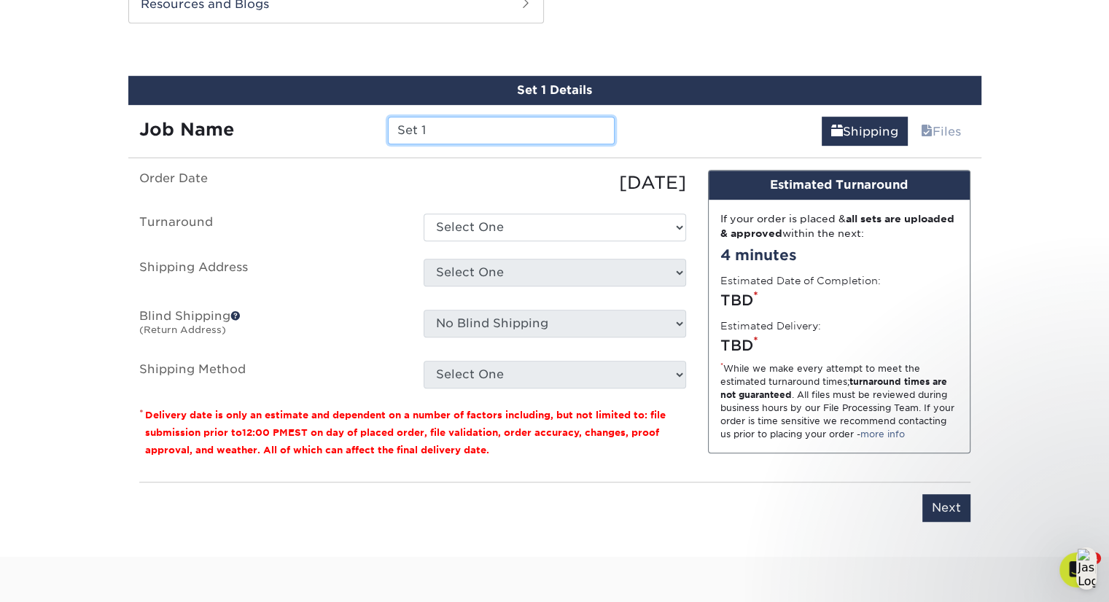
drag, startPoint x: 471, startPoint y: 130, endPoint x: 398, endPoint y: 124, distance: 73.2
click at [398, 124] on input "Set 1" at bounding box center [501, 131] width 227 height 28
type input "[PERSON_NAME]"
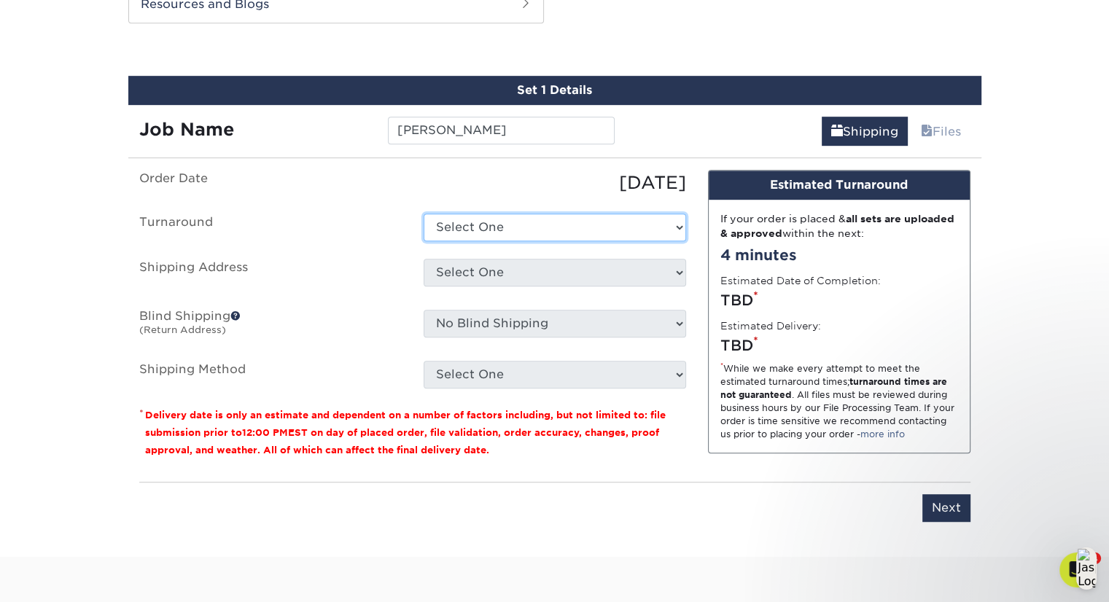
click at [530, 229] on select "Select One 2-4 Business Days 2 Day Next Business Day" at bounding box center [555, 228] width 263 height 28
select select "be9569f8-d32a-4478-88e3-2e190ff951ad"
click at [424, 214] on select "Select One 2-4 Business Days 2 Day Next Business Day" at bounding box center [555, 228] width 263 height 28
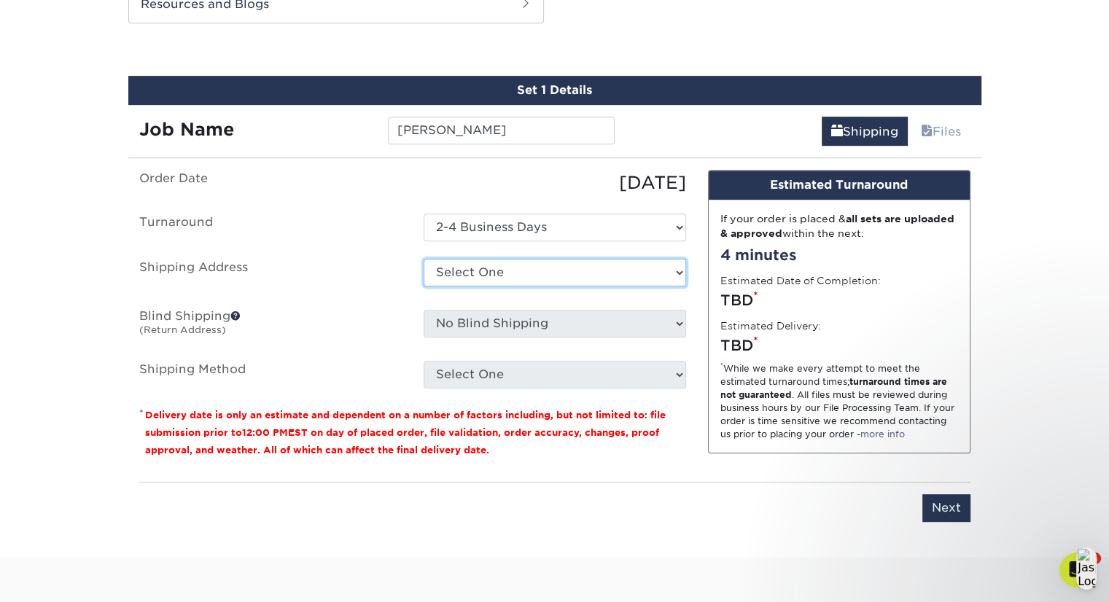
click at [537, 271] on select "Select One Aaron Kirow Aaron Miller Adrienne Bateman Allie Cormier Amy Malamut …" at bounding box center [555, 273] width 263 height 28
select select "newaddress"
click at [424, 259] on select "Select One Aaron Kirow Aaron Miller Adrienne Bateman Allie Cormier Amy Malamut …" at bounding box center [555, 273] width 263 height 28
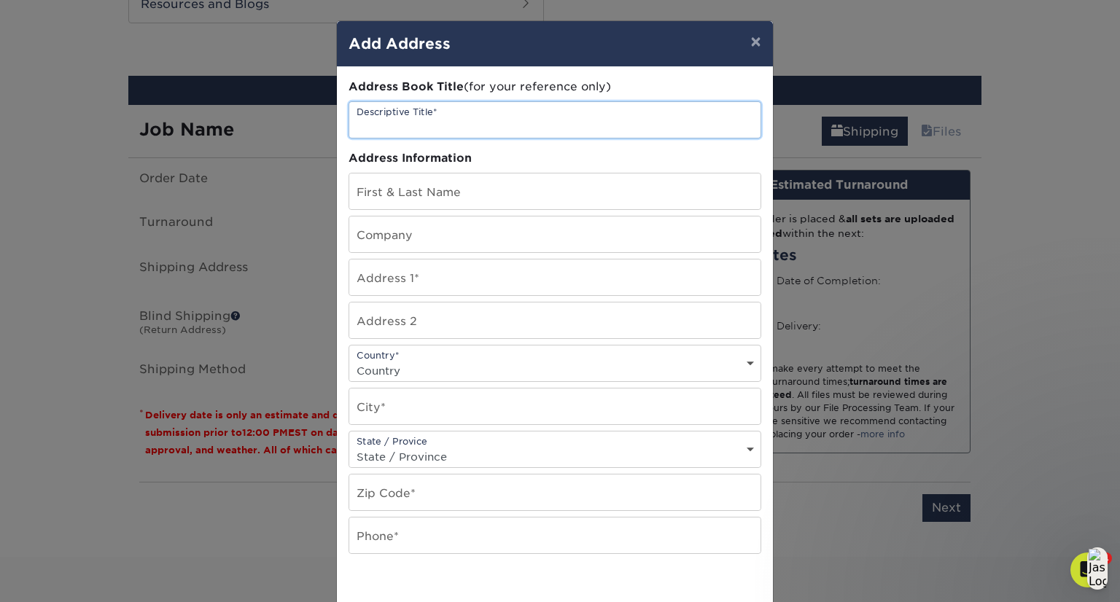
click at [467, 117] on input "text" at bounding box center [554, 120] width 411 height 36
type input "[PERSON_NAME]"
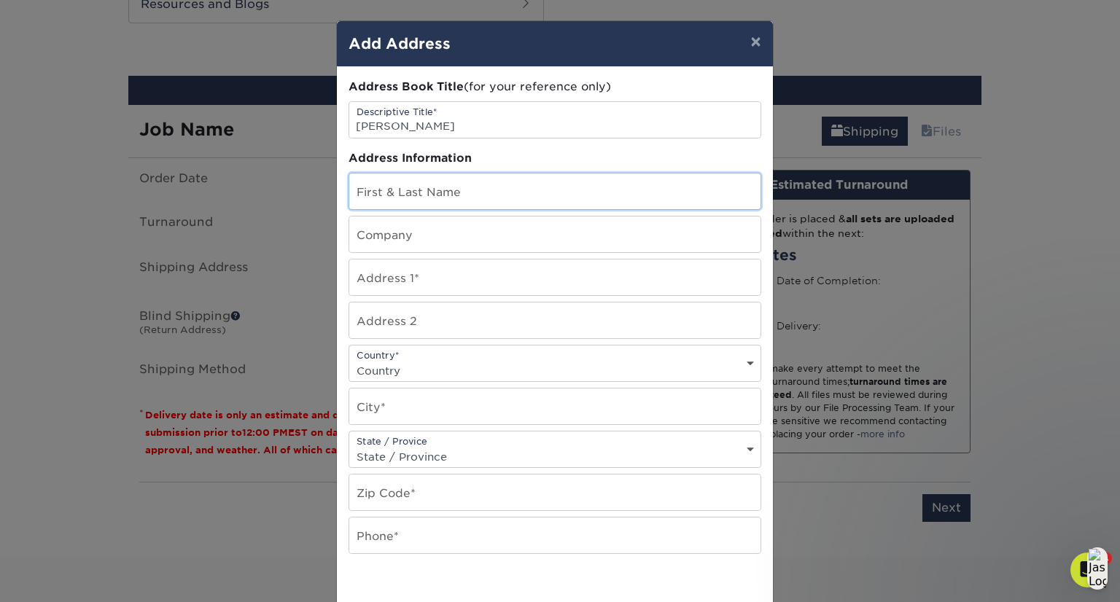
click at [453, 190] on input "text" at bounding box center [554, 192] width 411 height 36
type input "[PERSON_NAME]"
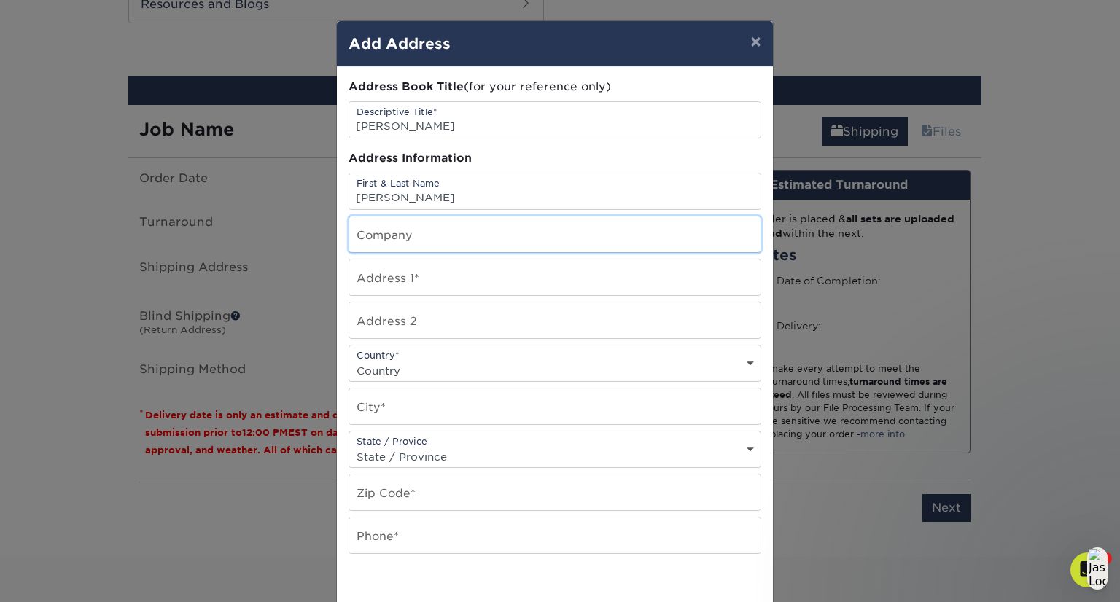
click at [480, 236] on input "text" at bounding box center [554, 235] width 411 height 36
type input "HMA Mortgage"
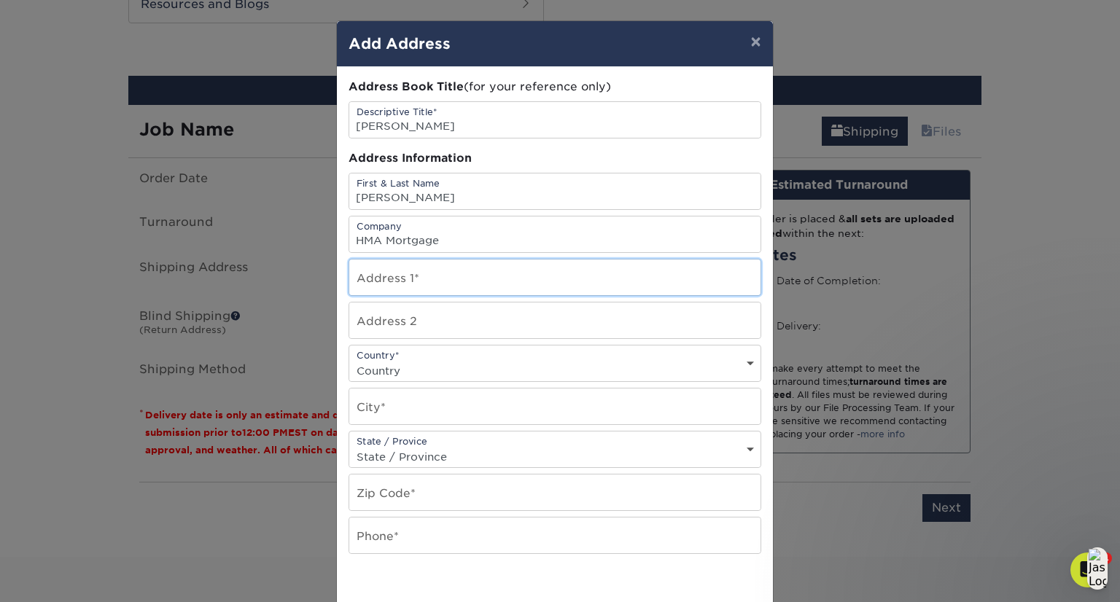
click at [394, 276] on input "text" at bounding box center [554, 278] width 411 height 36
type input "2835 NW 41st St"
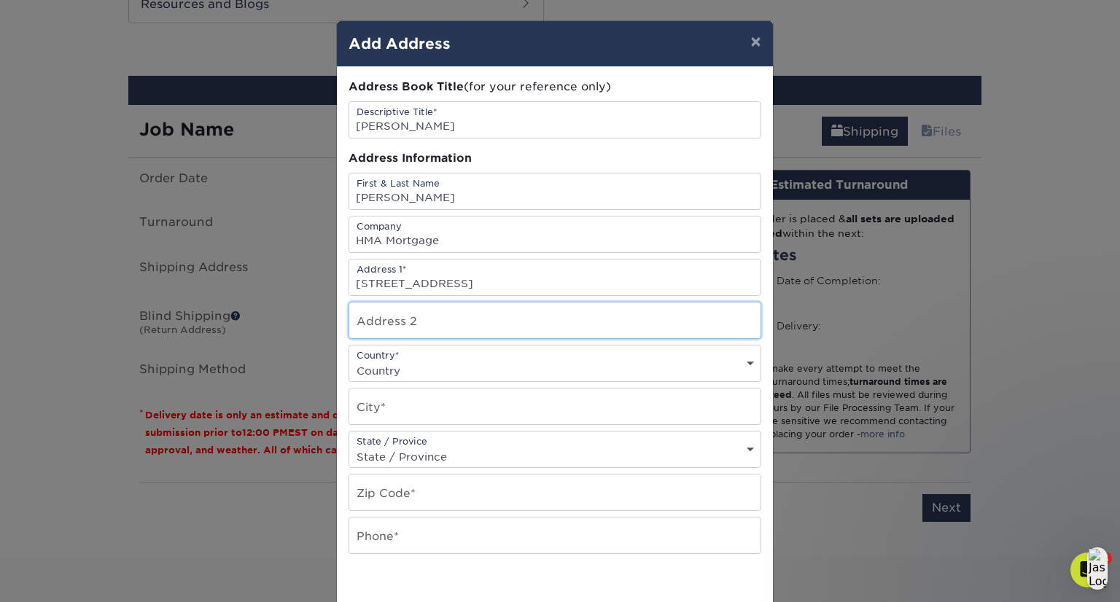
click at [542, 325] on input "text" at bounding box center [554, 321] width 411 height 36
type input "Suite 210"
click at [575, 371] on select "Country United States Canada ----------------------------- Afghanistan Albania …" at bounding box center [554, 370] width 411 height 21
select select "US"
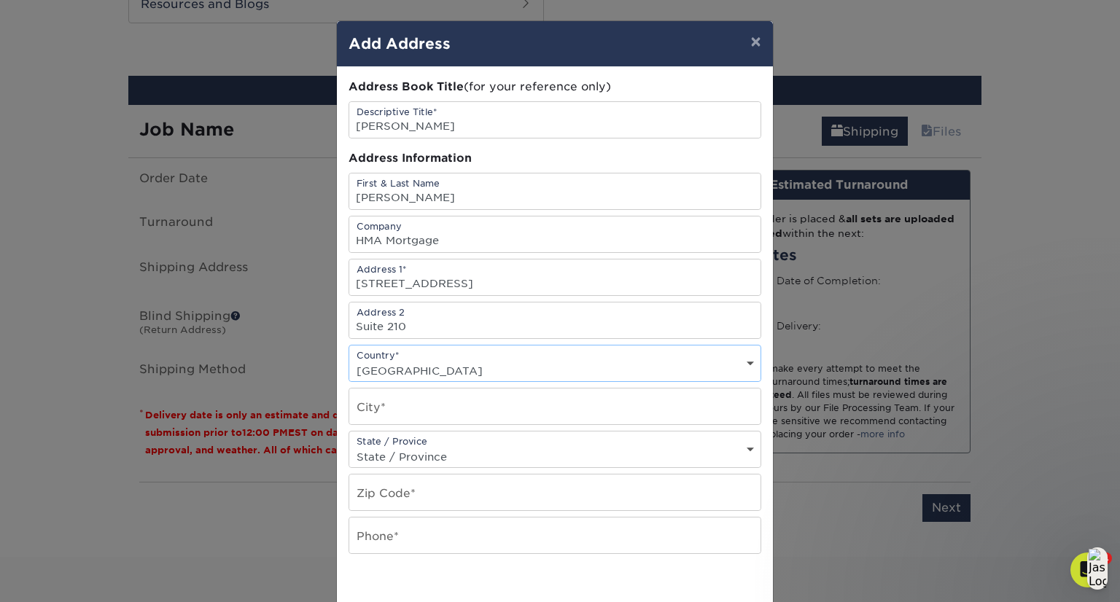
click at [349, 360] on select "Country United States Canada ----------------------------- Afghanistan Albania …" at bounding box center [554, 370] width 411 height 21
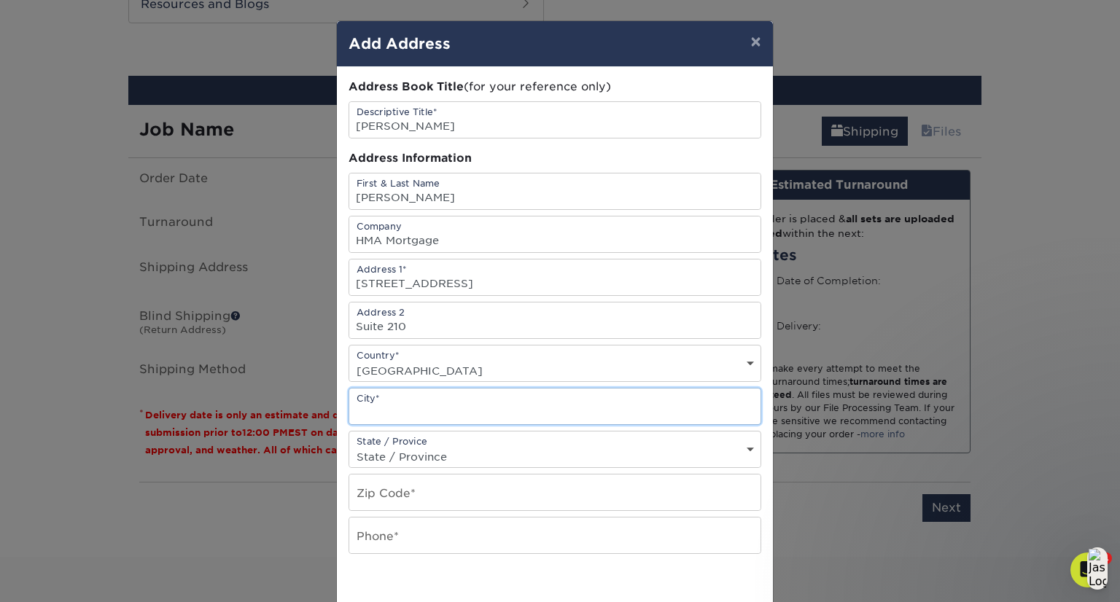
click at [508, 400] on input "text" at bounding box center [554, 407] width 411 height 36
type input "Gainesville"
select select "FL"
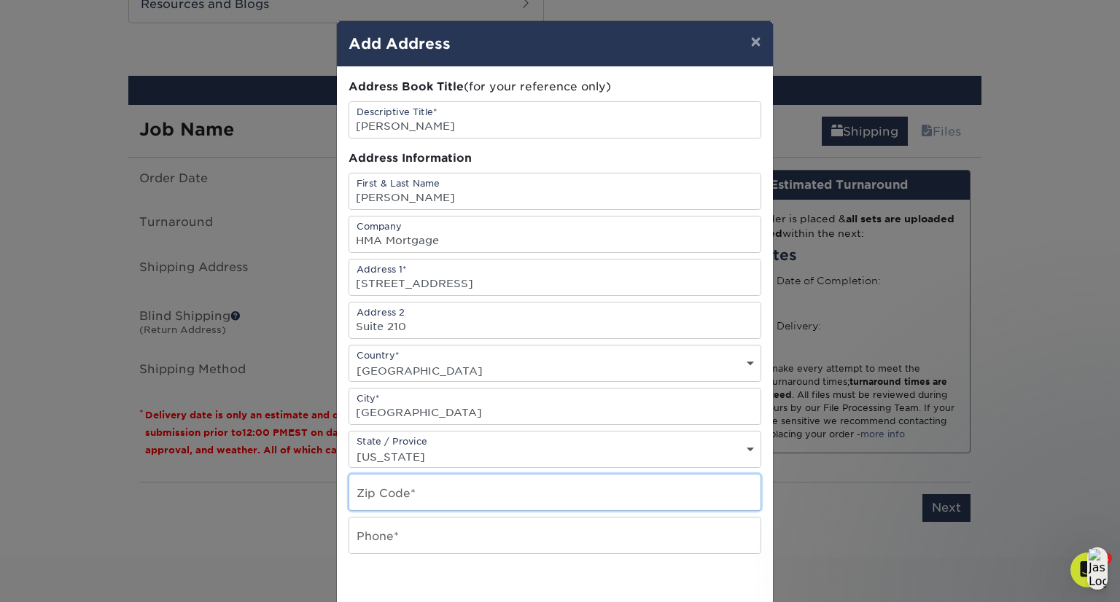
type input "32607"
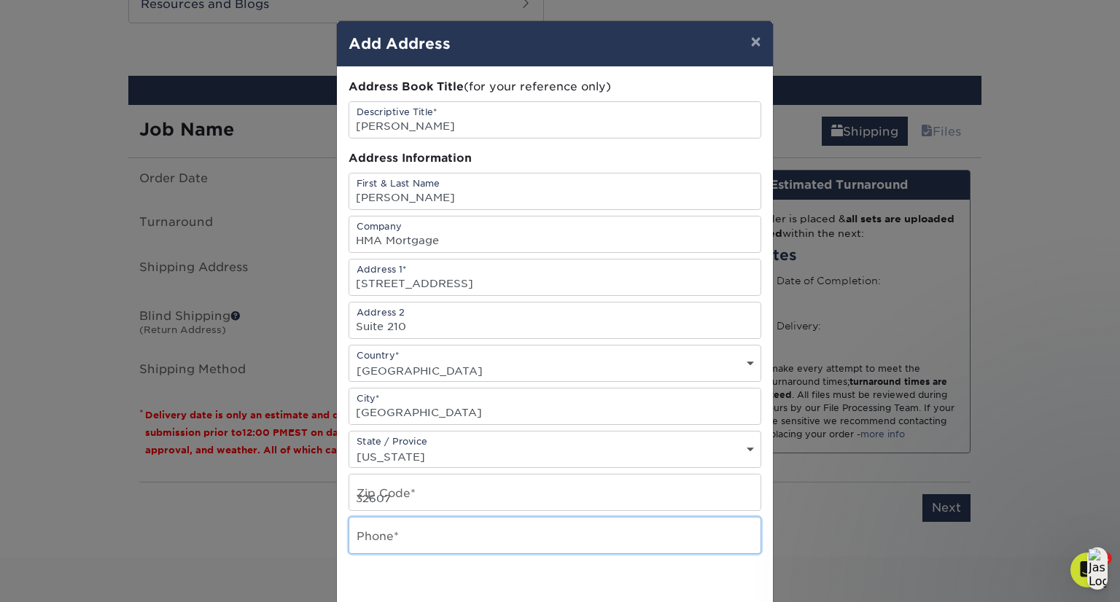
type input "3868675096"
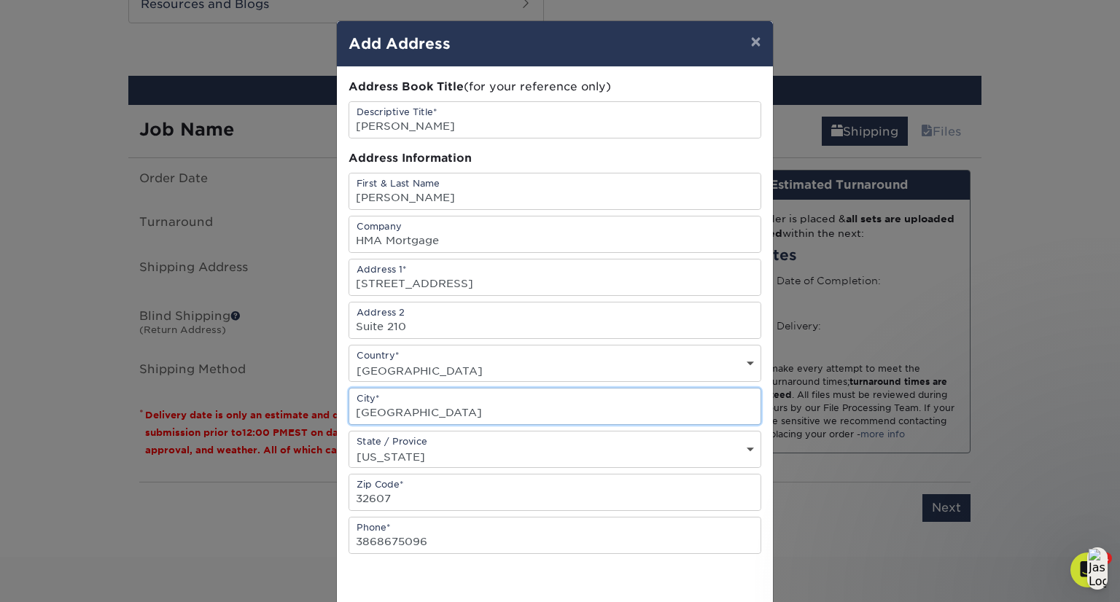
type input "Gainesville"
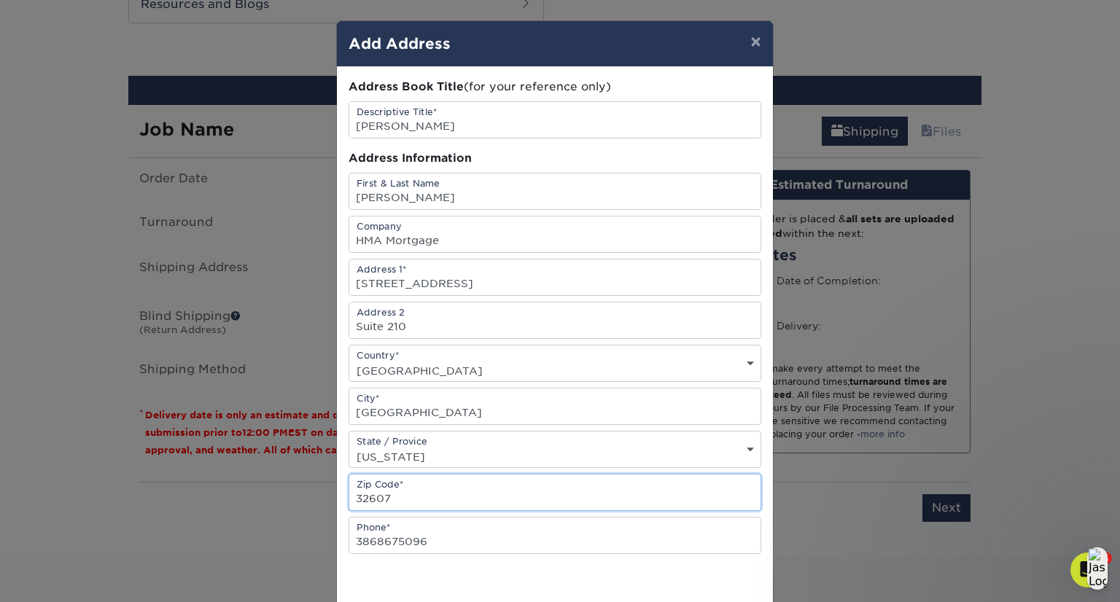
click at [394, 497] on input "32607" at bounding box center [554, 493] width 411 height 36
type input "32606"
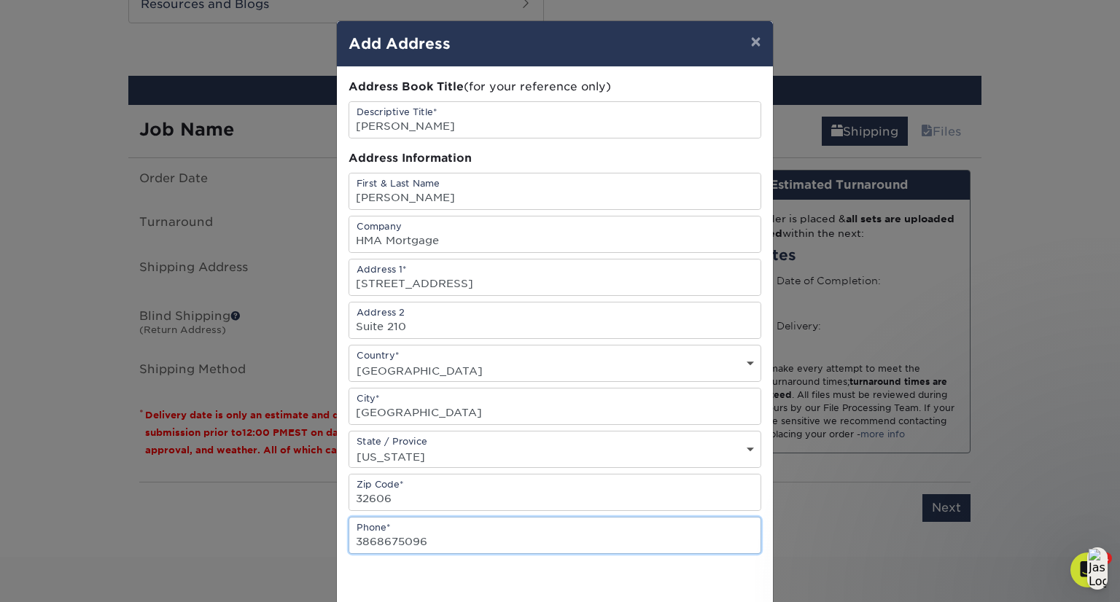
drag, startPoint x: 430, startPoint y: 538, endPoint x: 346, endPoint y: 540, distance: 83.2
click at [349, 540] on input "3868675096" at bounding box center [554, 536] width 411 height 36
type input "3522849286"
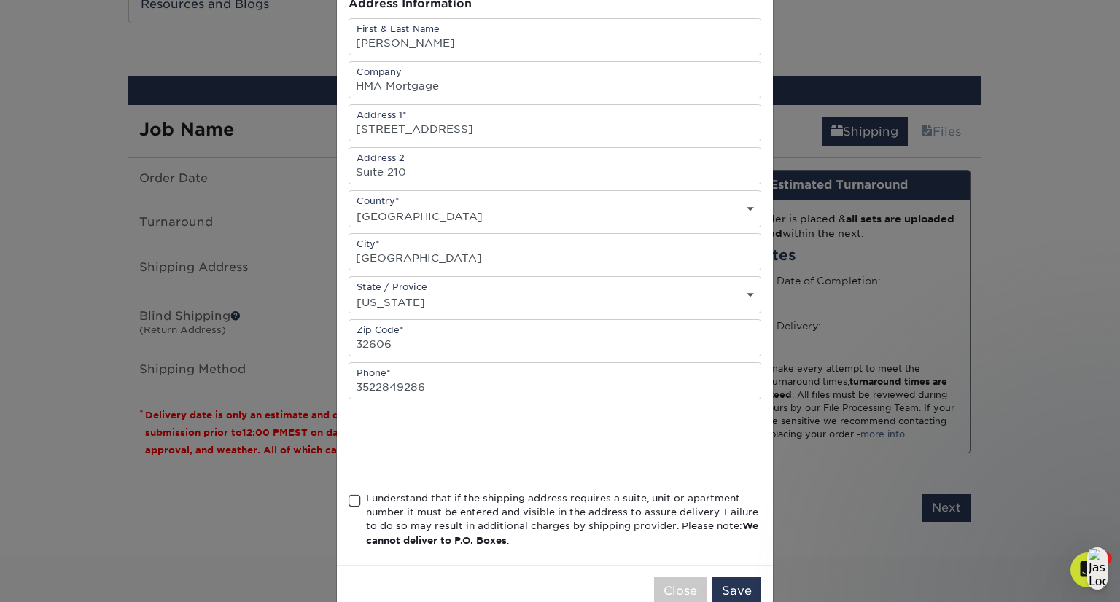
scroll to position [175, 0]
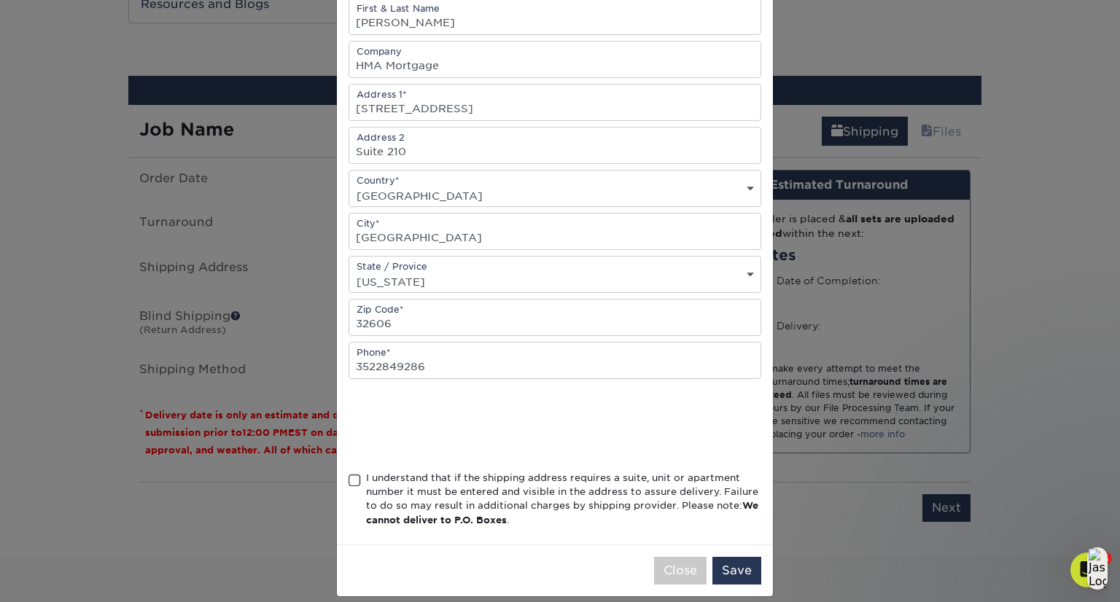
click at [349, 474] on span at bounding box center [355, 481] width 12 height 14
click at [0, 0] on input "I understand that if the shipping address requires a suite, unit or apartment n…" at bounding box center [0, 0] width 0 height 0
click at [721, 576] on button "Save" at bounding box center [737, 571] width 49 height 28
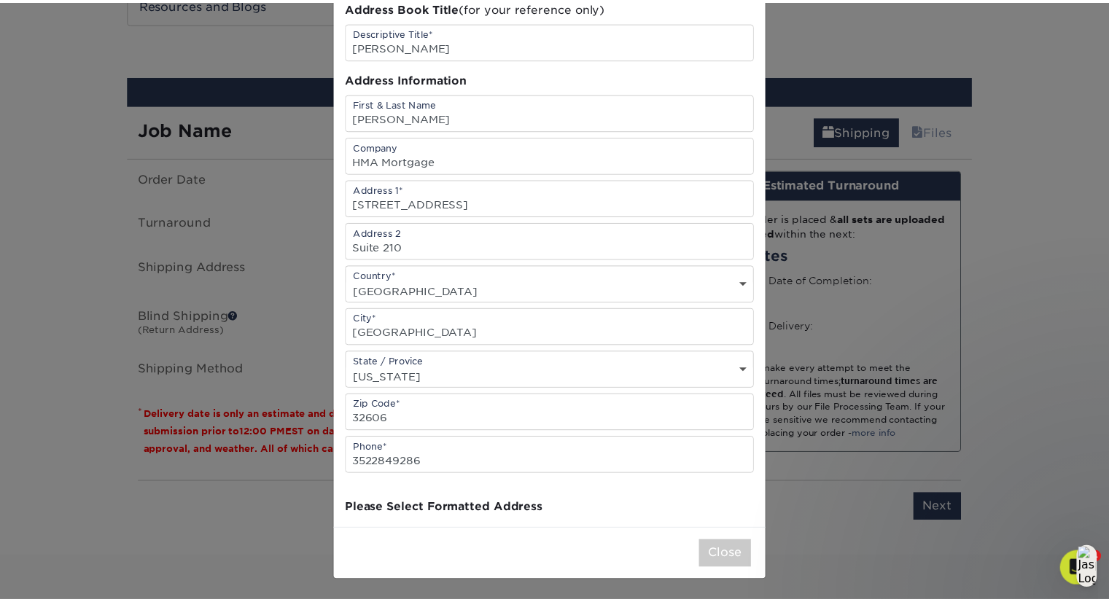
scroll to position [0, 0]
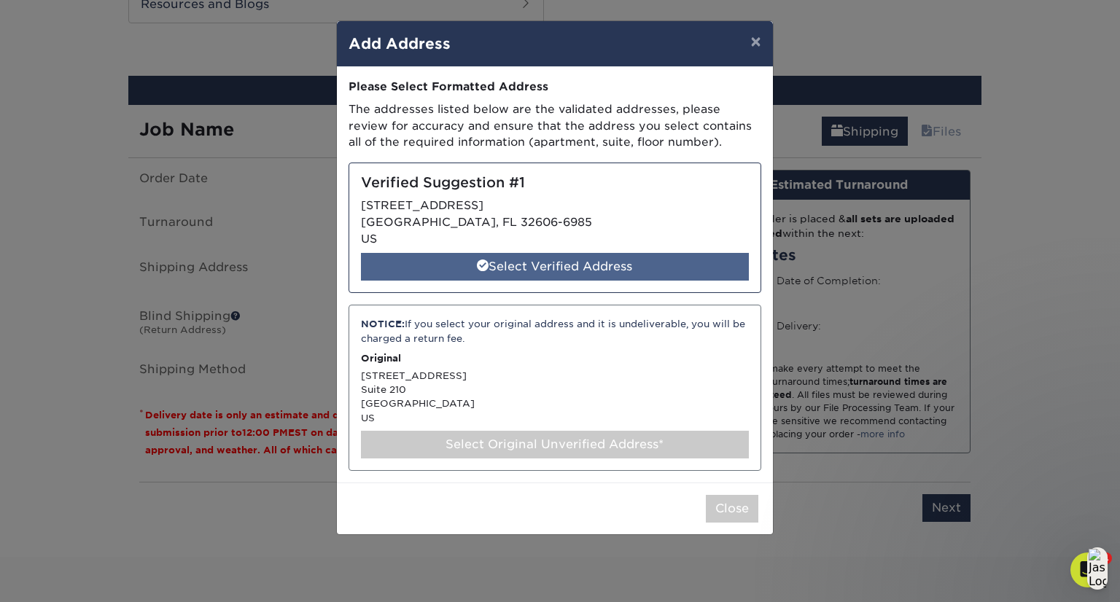
click at [620, 256] on div "Select Verified Address" at bounding box center [555, 267] width 388 height 28
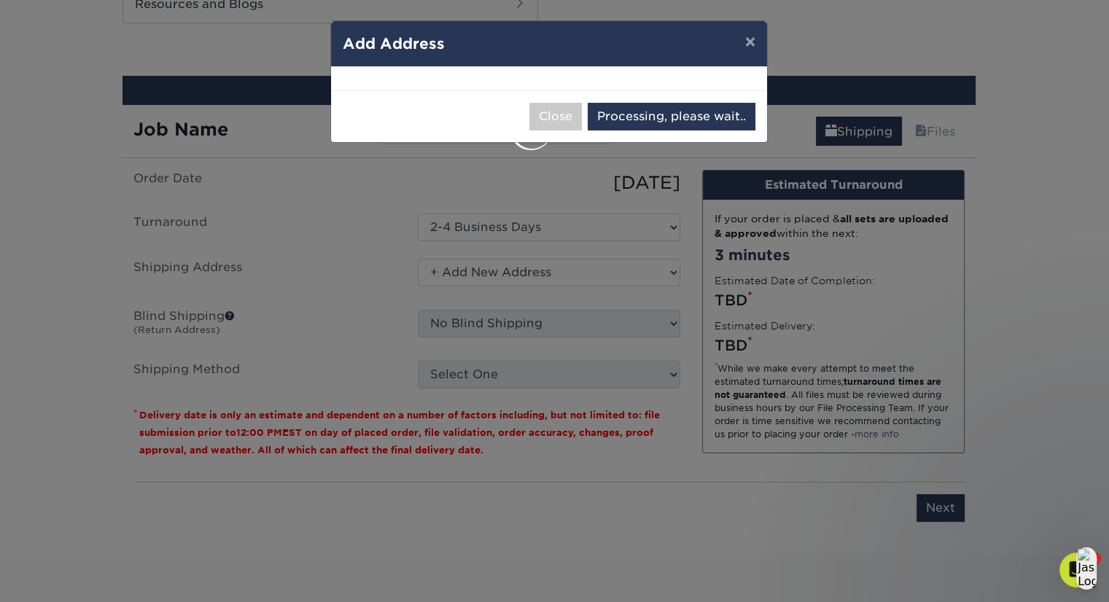
select select "285477"
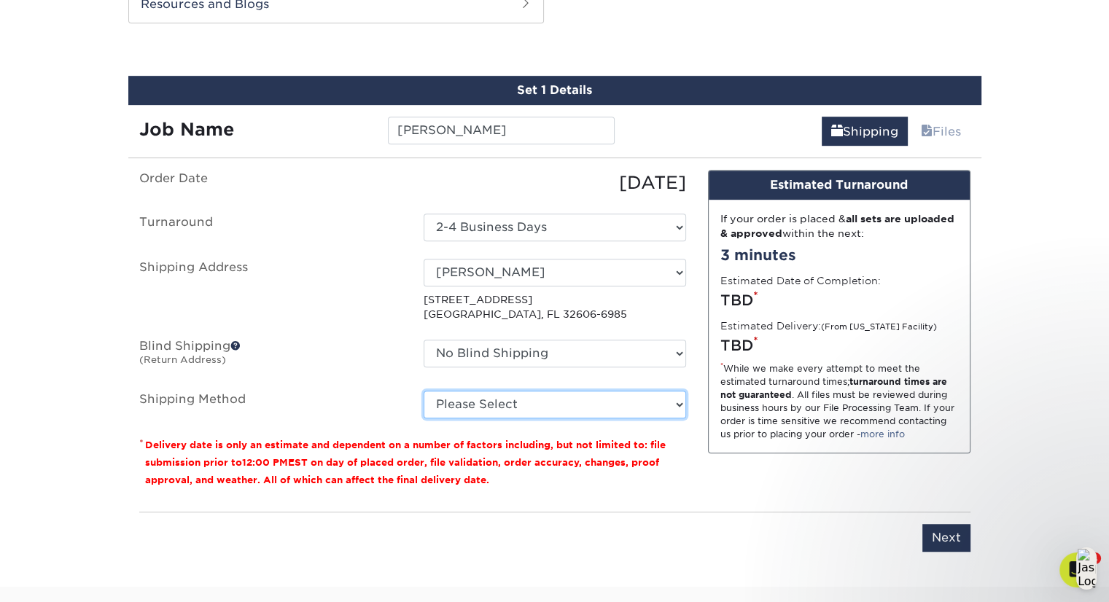
click at [643, 403] on select "Please Select Ground Shipping (+$7.84) 3 Day Shipping Service (+$15.33) 2 Day A…" at bounding box center [555, 405] width 263 height 28
select select "03"
click at [424, 391] on select "Please Select Ground Shipping (+$7.84) 3 Day Shipping Service (+$15.33) 2 Day A…" at bounding box center [555, 405] width 263 height 28
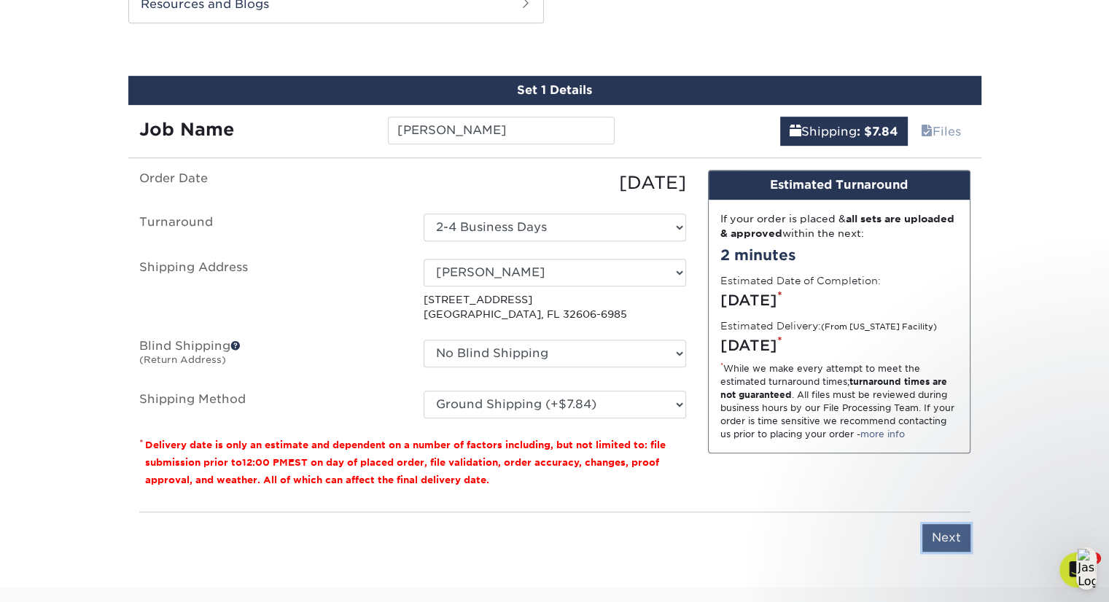
click at [945, 542] on input "Next" at bounding box center [947, 538] width 48 height 28
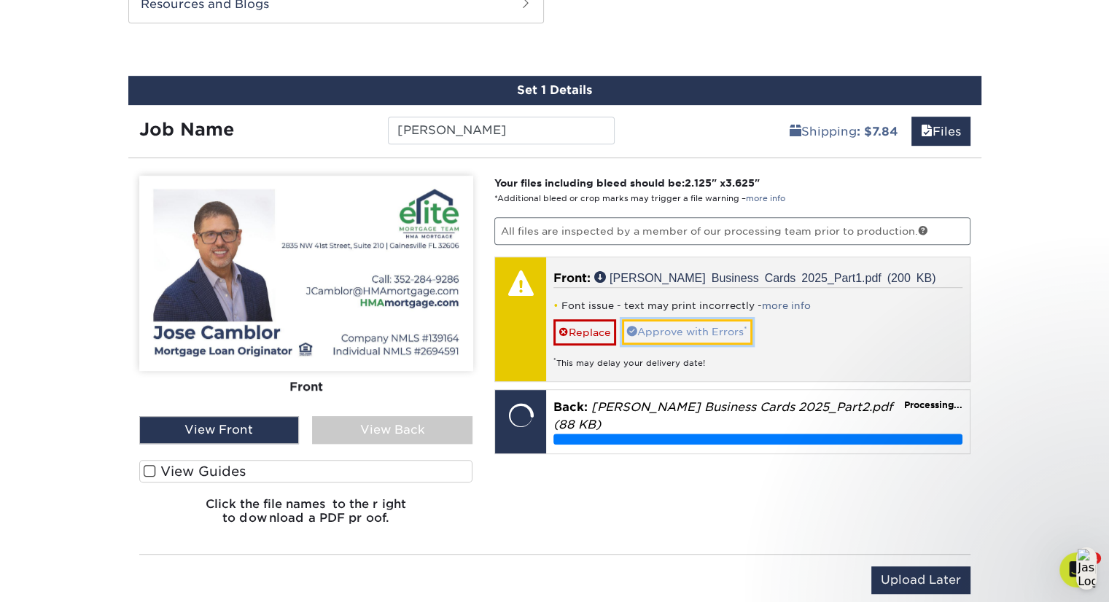
click at [713, 327] on link "Approve with Errors *" at bounding box center [687, 331] width 131 height 25
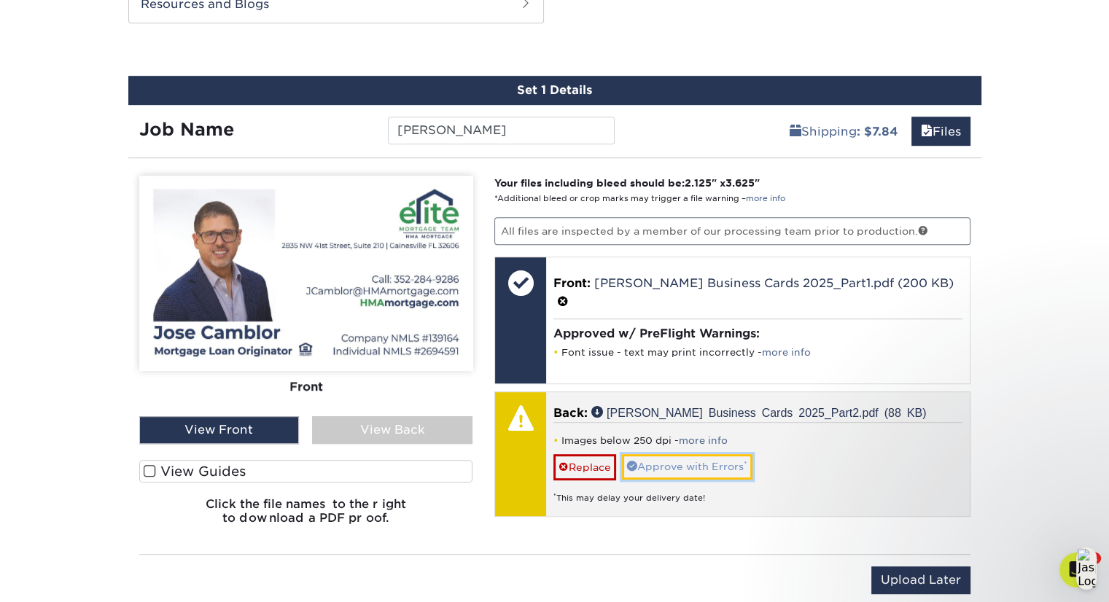
click at [691, 454] on link "Approve with Errors *" at bounding box center [687, 466] width 131 height 25
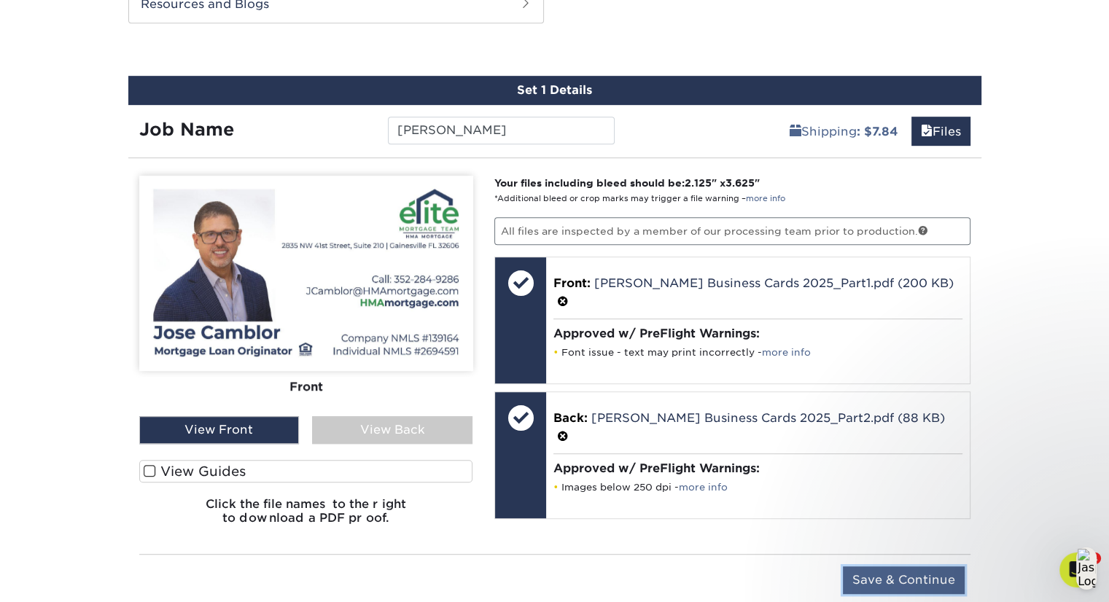
click at [902, 580] on input "Save & Continue" at bounding box center [904, 581] width 122 height 28
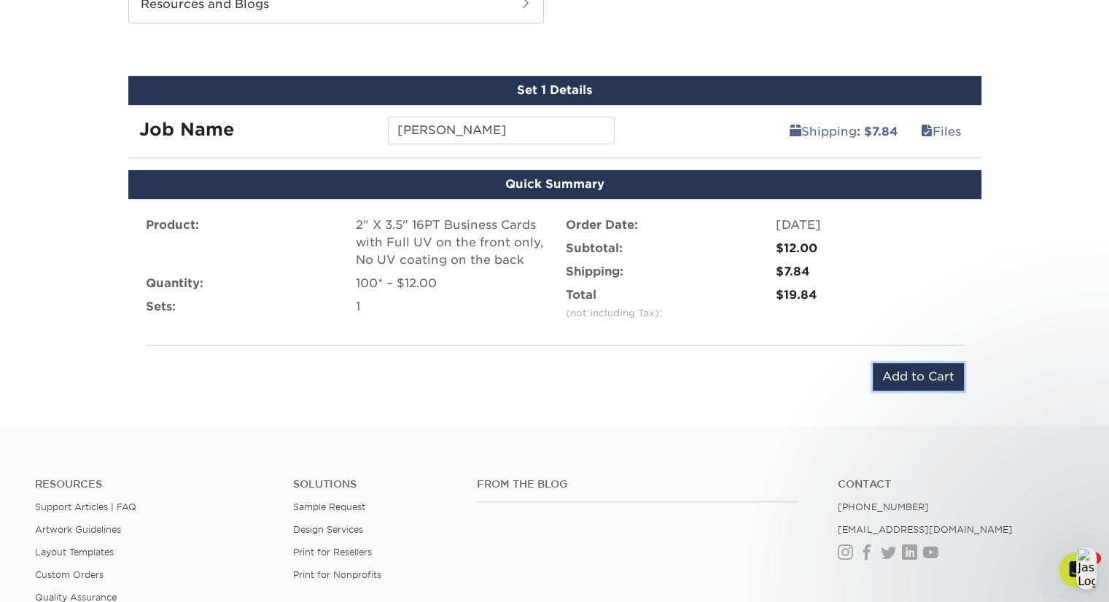
click at [904, 365] on input "Add to Cart" at bounding box center [918, 377] width 91 height 28
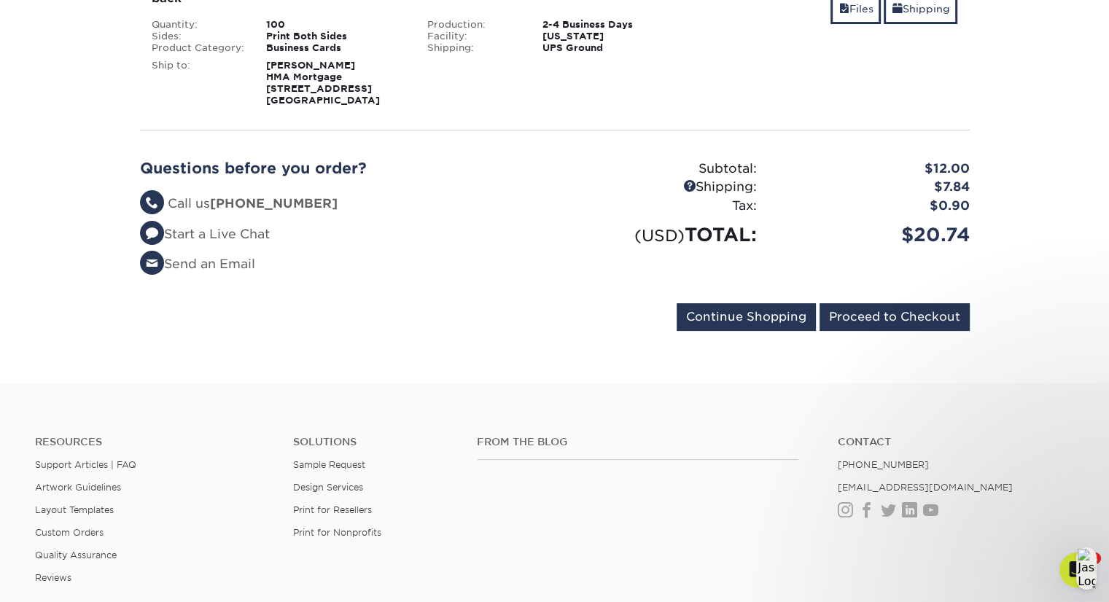
scroll to position [295, 0]
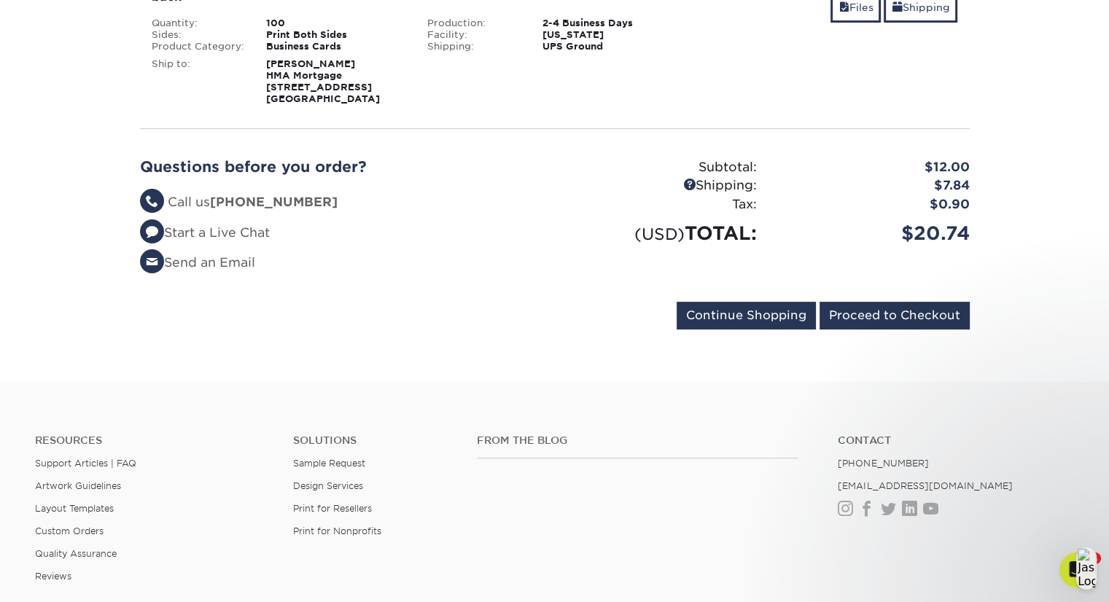
click at [896, 328] on form "Continue Shopping Proceed to Checkout" at bounding box center [555, 319] width 830 height 34
click at [899, 317] on input "Proceed to Checkout" at bounding box center [895, 316] width 150 height 28
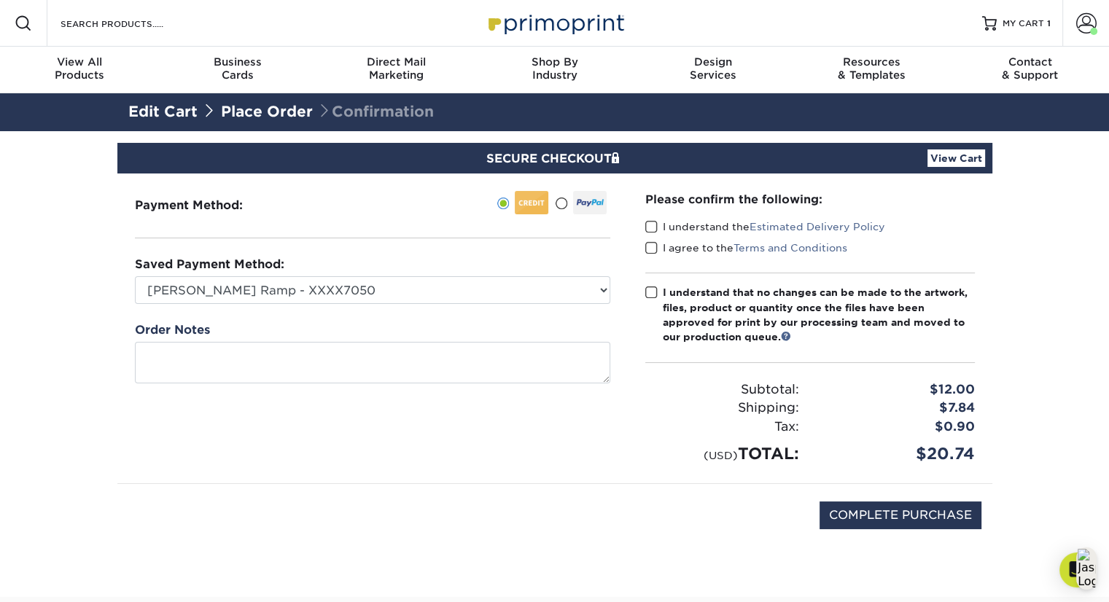
click at [651, 228] on span at bounding box center [652, 227] width 12 height 14
click at [0, 0] on input "I understand the Estimated Delivery Policy" at bounding box center [0, 0] width 0 height 0
click at [652, 249] on span at bounding box center [652, 248] width 12 height 14
click at [0, 0] on input "I agree to the Terms and Conditions" at bounding box center [0, 0] width 0 height 0
click at [655, 290] on span at bounding box center [652, 293] width 12 height 14
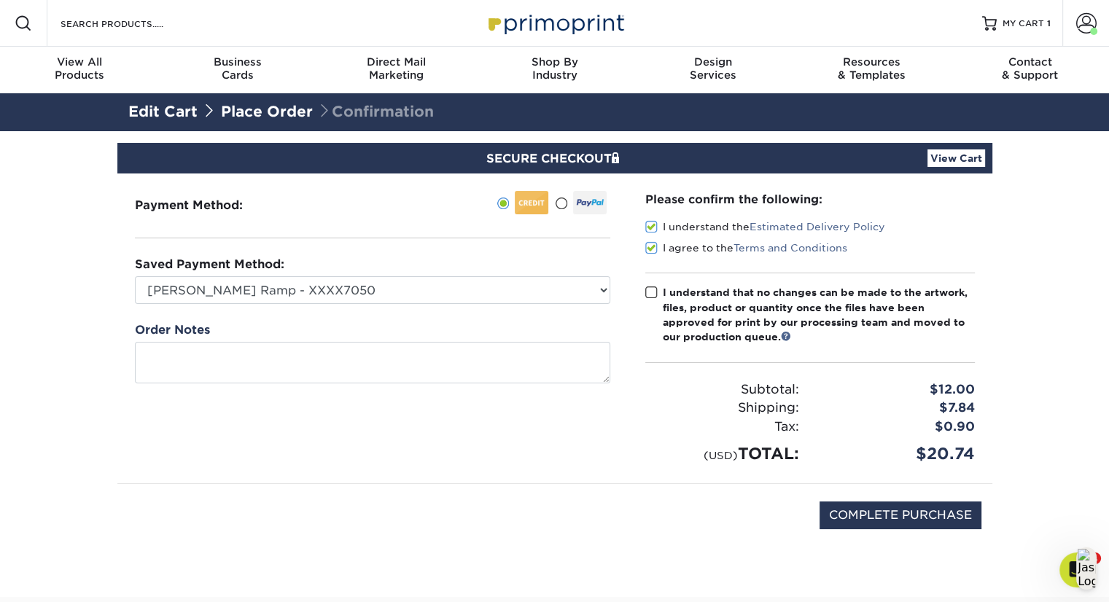
click at [0, 0] on input "I understand that no changes can be made to the artwork, files, product or quan…" at bounding box center [0, 0] width 0 height 0
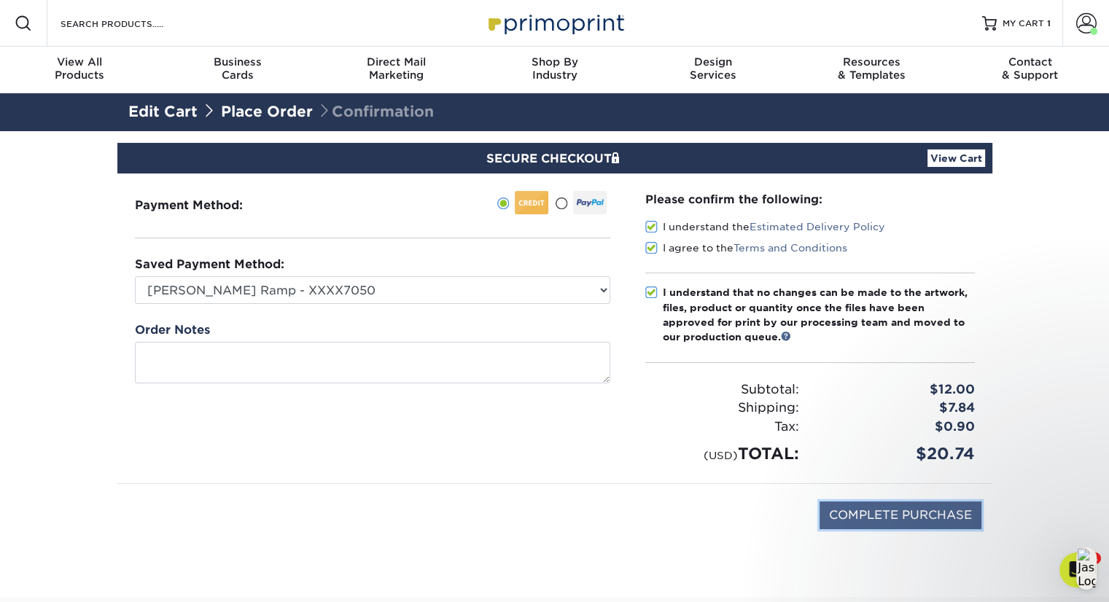
click at [933, 516] on input "COMPLETE PURCHASE" at bounding box center [901, 516] width 162 height 28
type input "PROCESSING, PLEASE WAIT..."
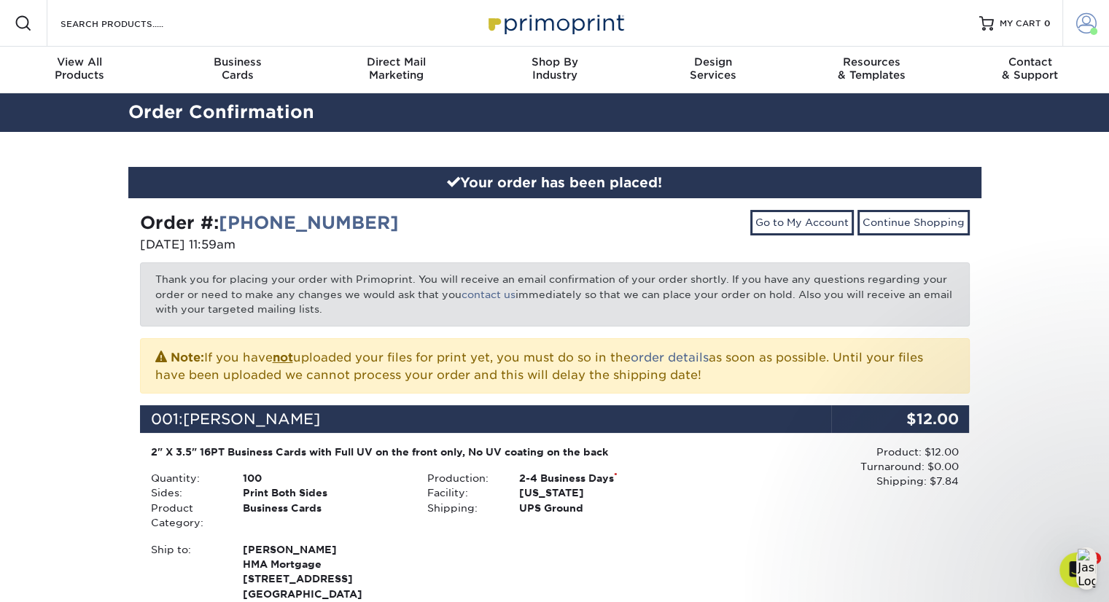
click at [1074, 33] on link "Account" at bounding box center [1086, 23] width 47 height 47
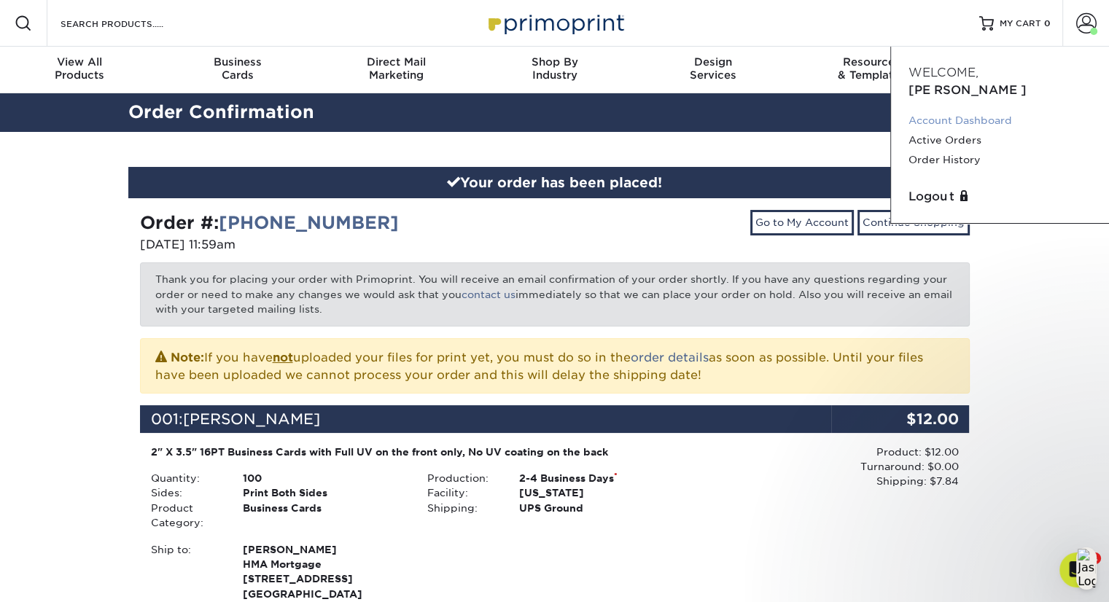
click at [953, 111] on link "Account Dashboard" at bounding box center [1000, 121] width 183 height 20
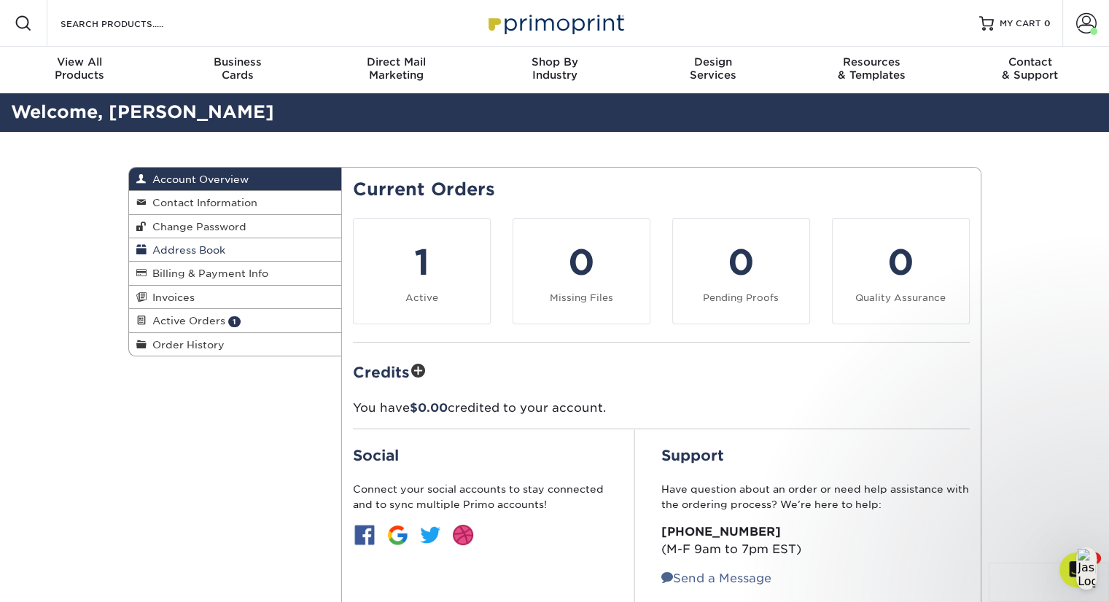
click at [193, 248] on span "Address Book" at bounding box center [186, 250] width 79 height 12
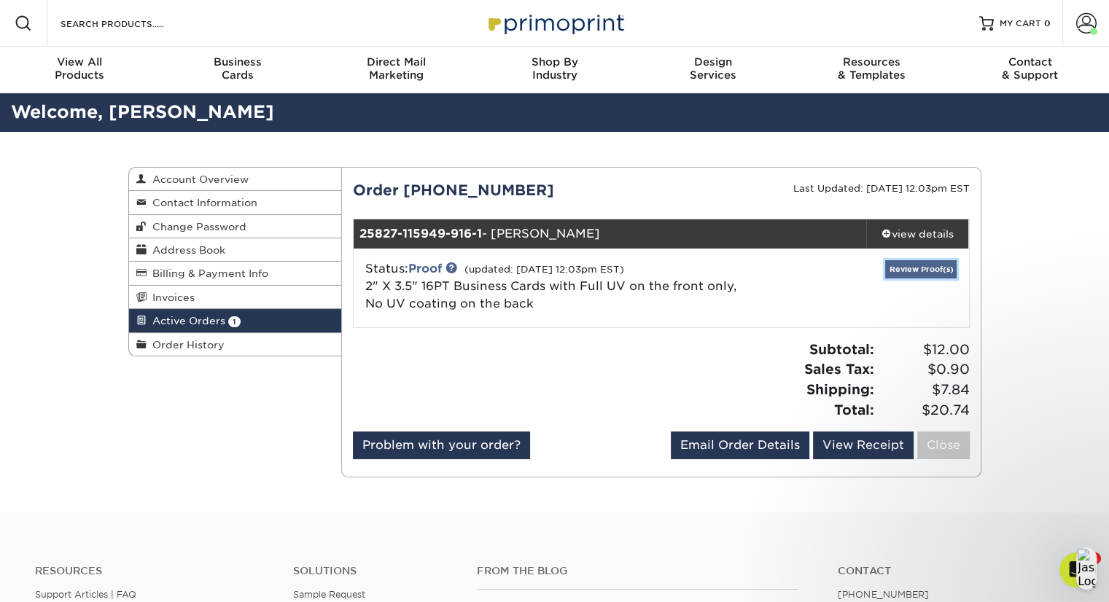
click at [934, 271] on link "Review Proof(s)" at bounding box center [921, 269] width 71 height 18
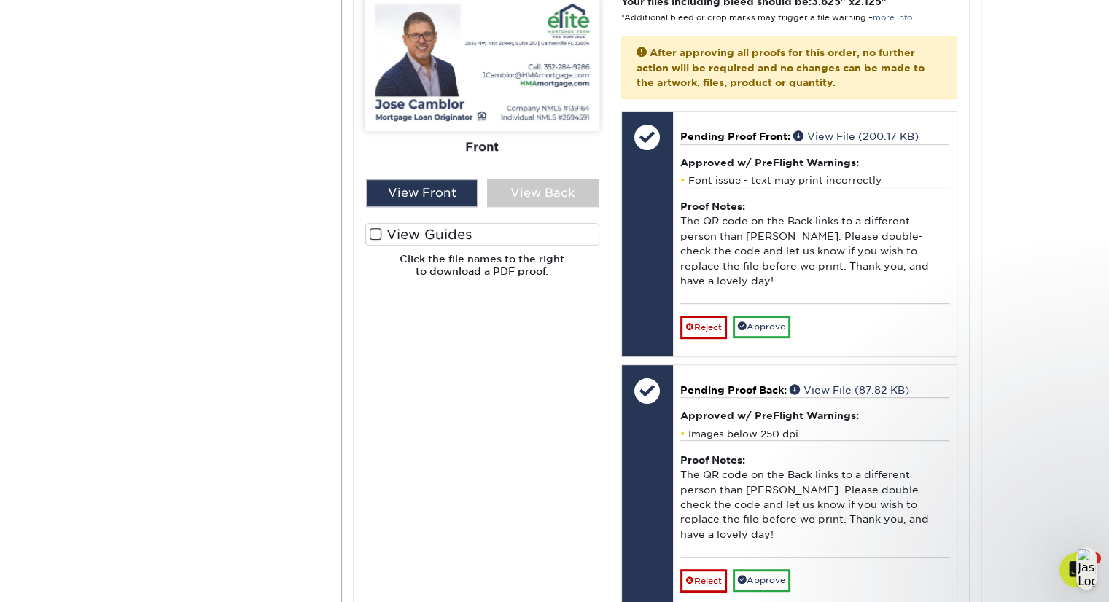
scroll to position [700, 0]
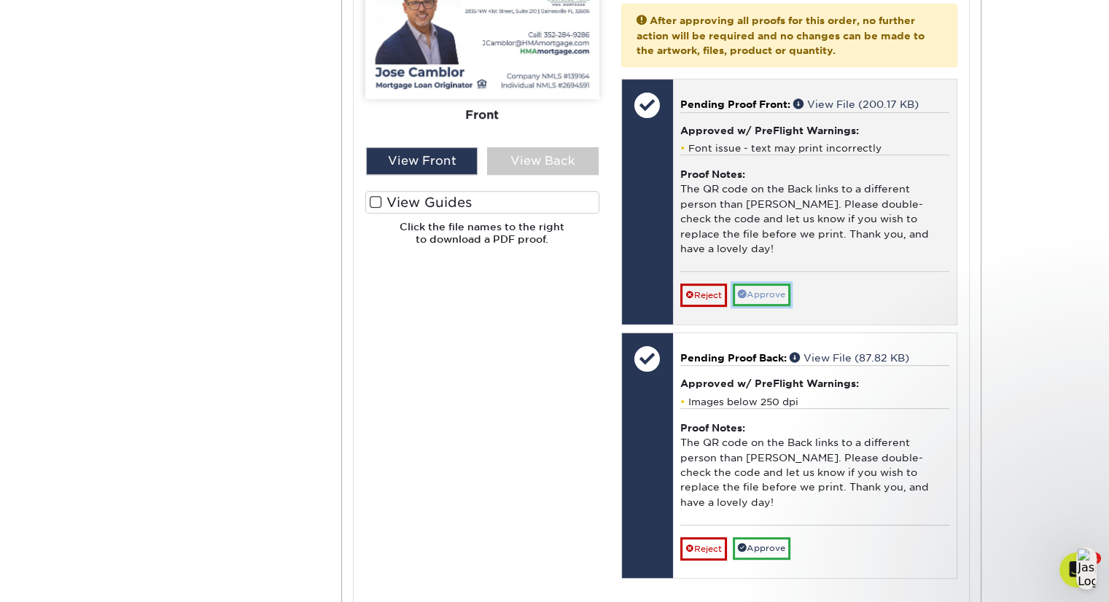
click at [770, 284] on link "Approve" at bounding box center [762, 295] width 58 height 23
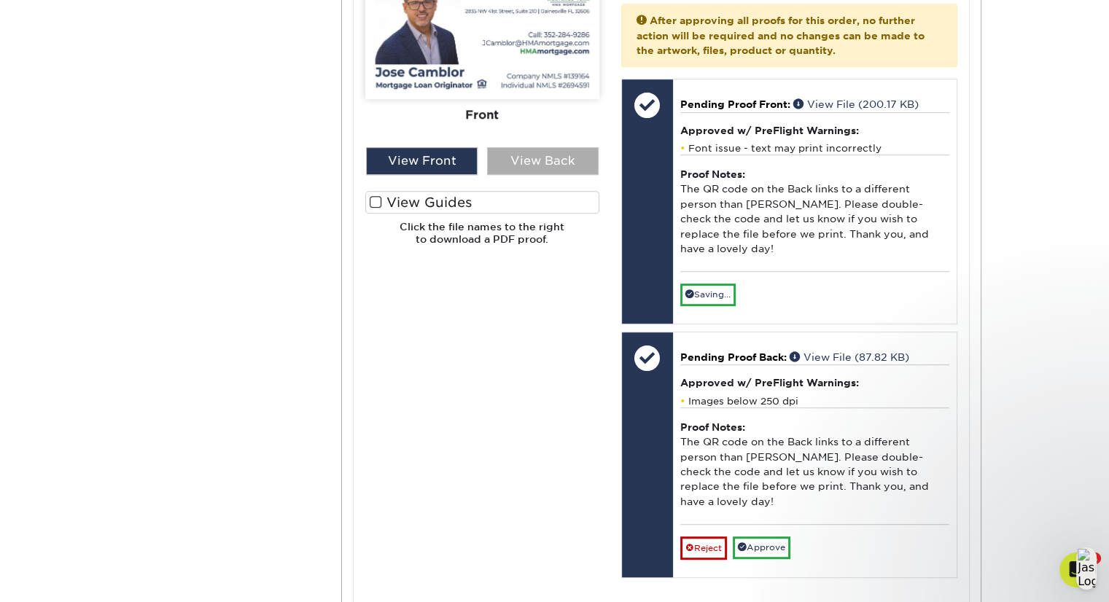
click at [573, 155] on div "View Back" at bounding box center [543, 161] width 112 height 28
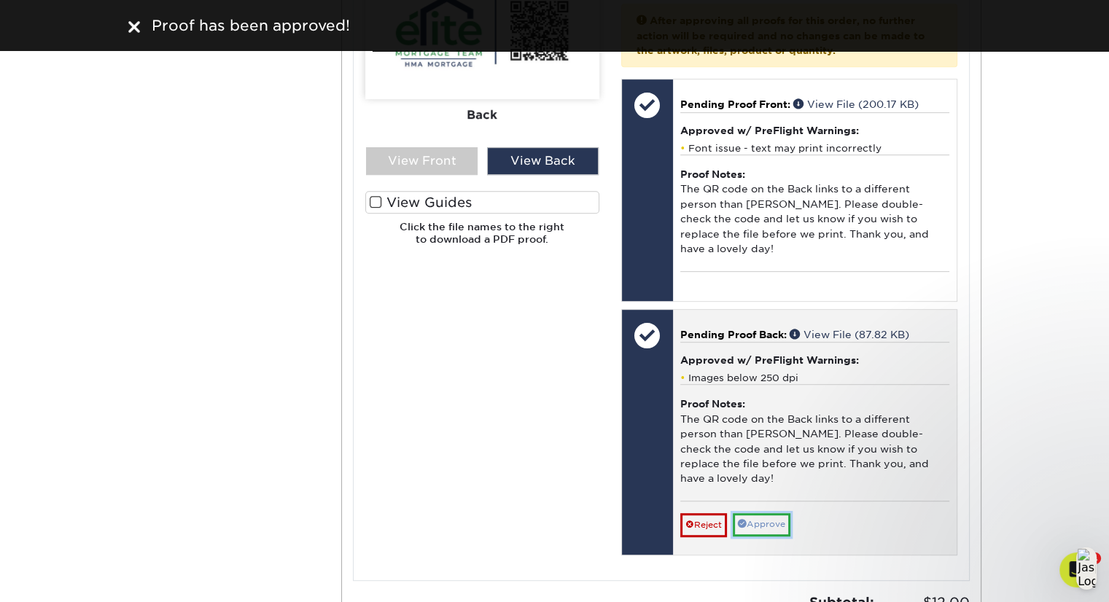
click at [762, 514] on link "Approve" at bounding box center [762, 525] width 58 height 23
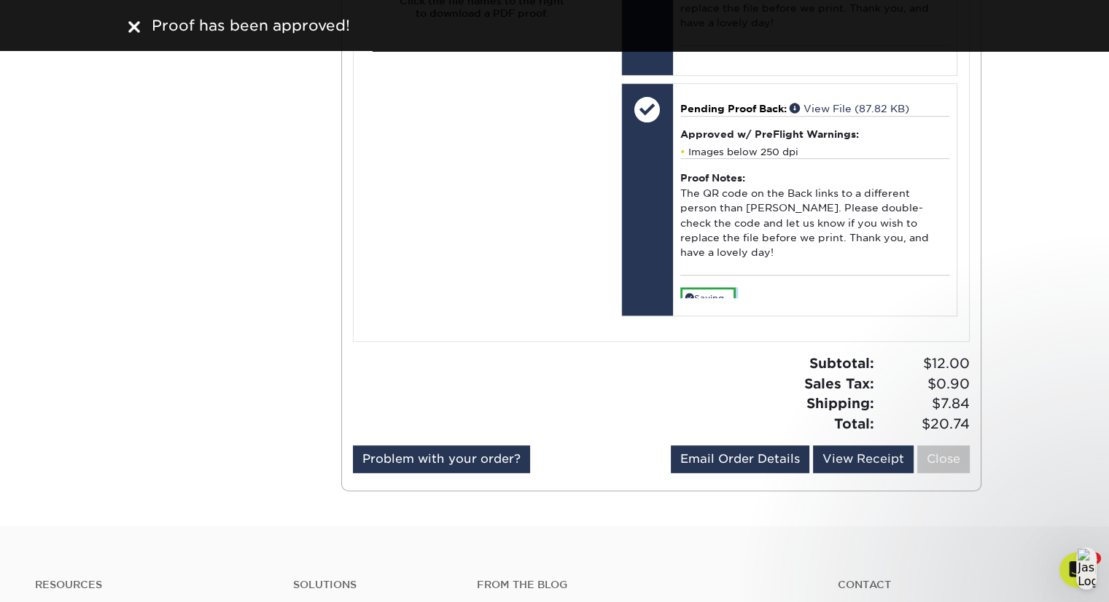
scroll to position [934, 0]
